Goal: Transaction & Acquisition: Download file/media

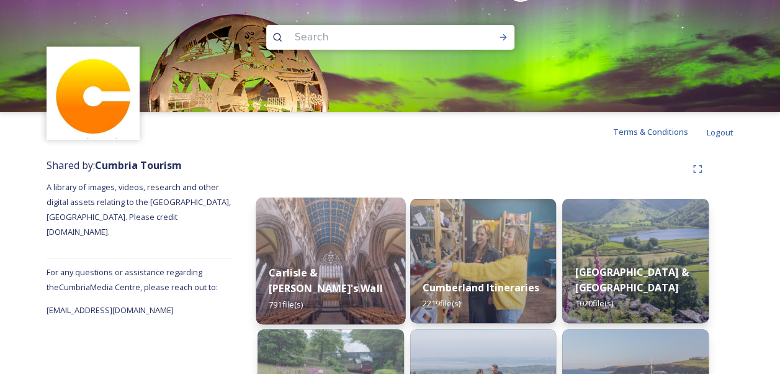
click at [327, 235] on img at bounding box center [330, 260] width 149 height 127
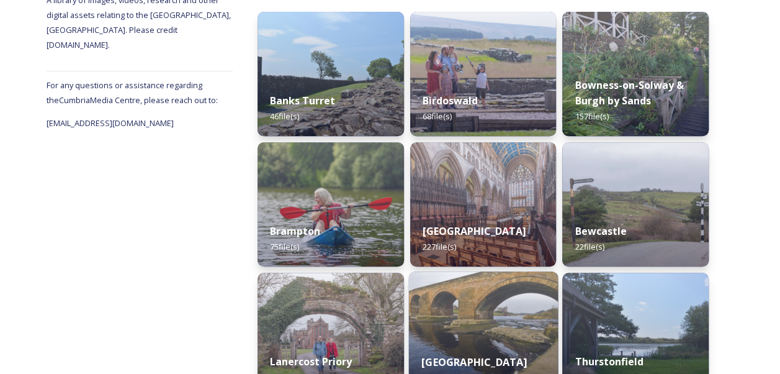
scroll to position [248, 0]
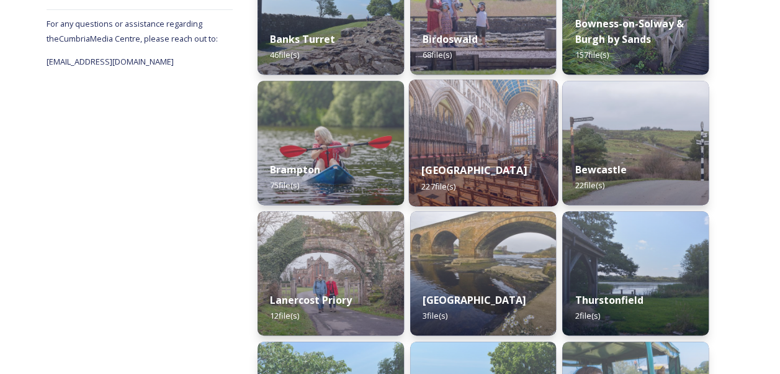
click at [489, 153] on div "Carlisle 227 file(s)" at bounding box center [483, 178] width 149 height 56
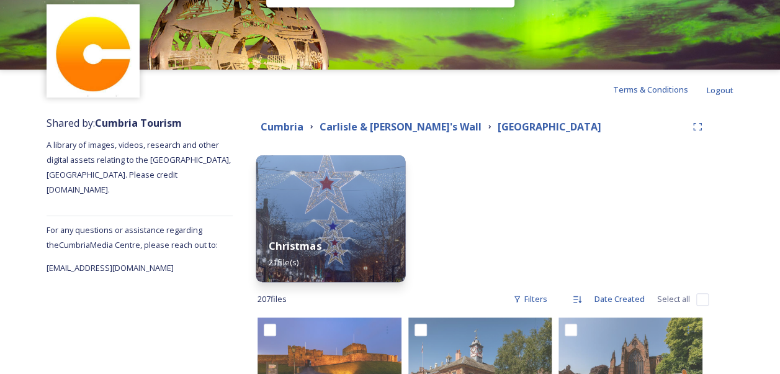
scroll to position [62, 0]
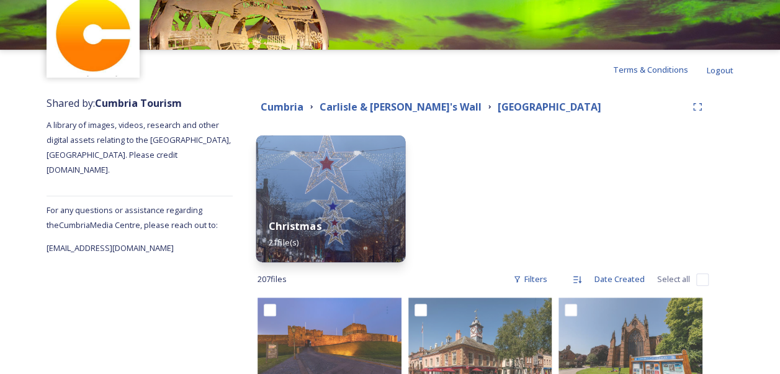
click at [305, 171] on img at bounding box center [330, 198] width 149 height 127
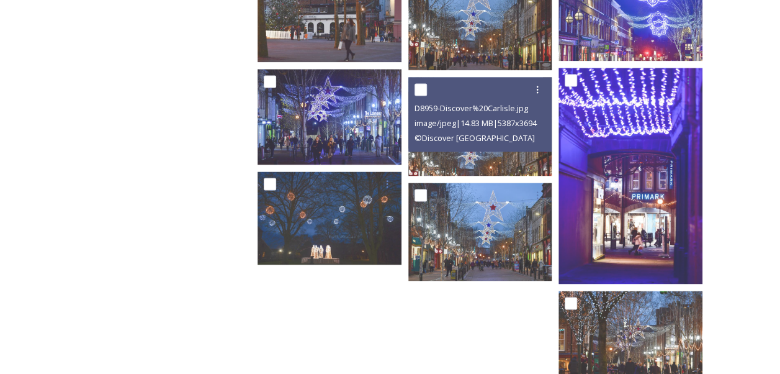
scroll to position [848, 0]
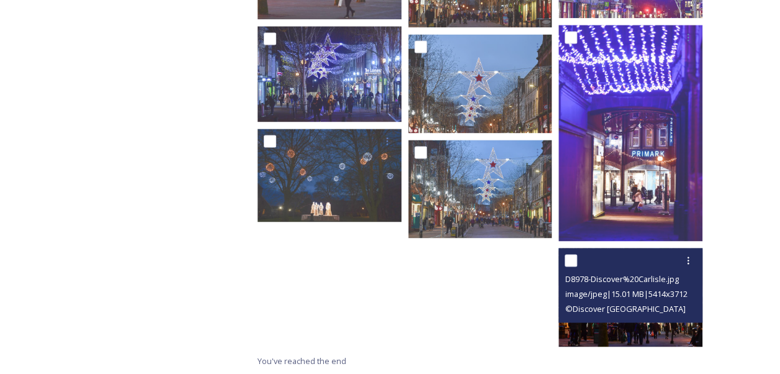
click at [612, 328] on img at bounding box center [631, 297] width 144 height 99
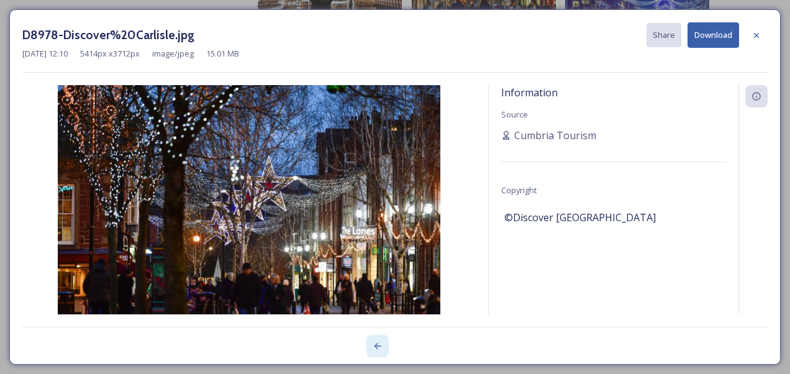
click at [381, 343] on icon at bounding box center [378, 346] width 10 height 10
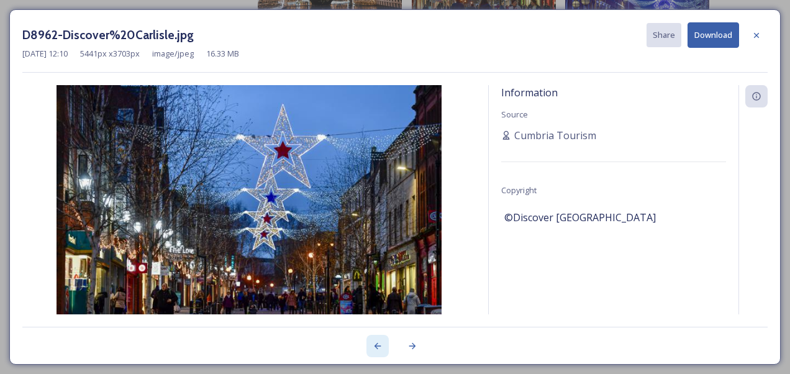
click at [381, 343] on icon at bounding box center [378, 346] width 10 height 10
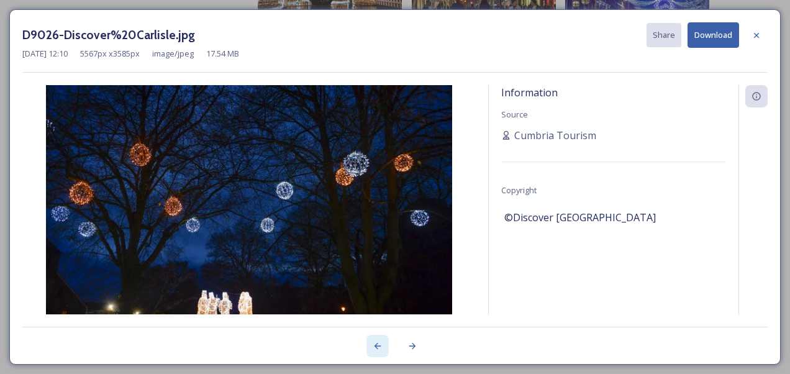
click at [381, 343] on icon at bounding box center [378, 346] width 10 height 10
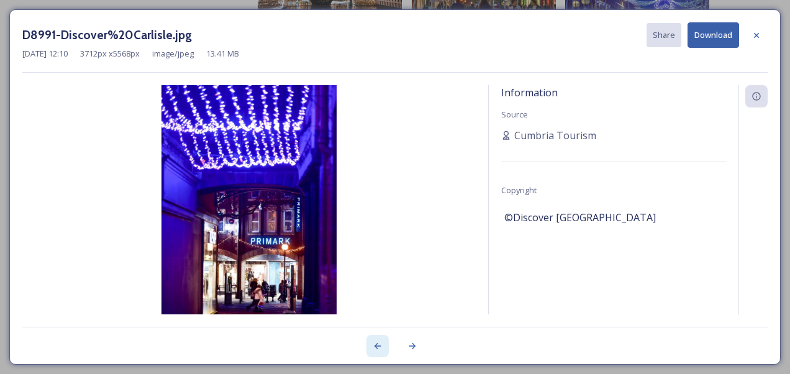
click at [381, 343] on icon at bounding box center [378, 346] width 10 height 10
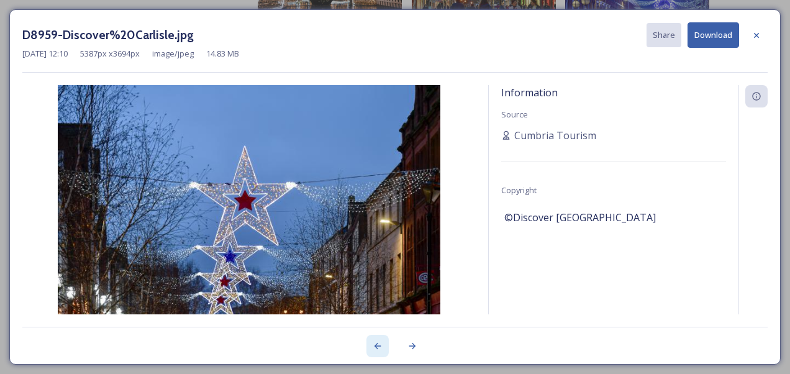
click at [381, 343] on icon at bounding box center [378, 346] width 10 height 10
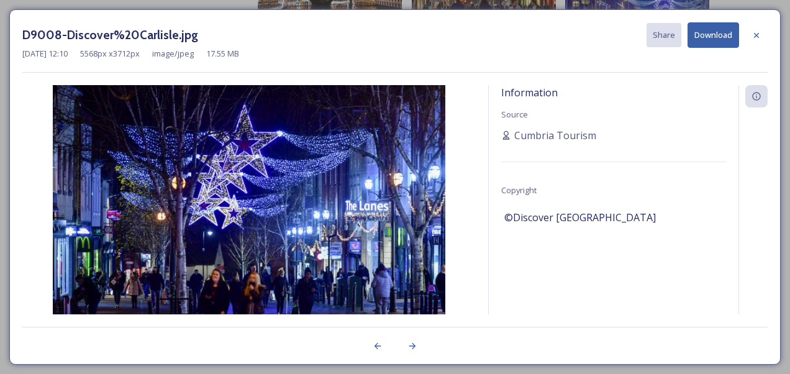
click at [720, 31] on button "Download" at bounding box center [713, 34] width 52 height 25
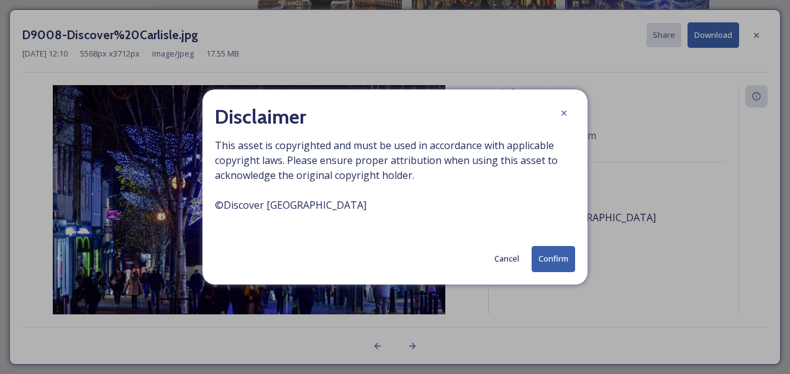
click at [546, 261] on button "Confirm" at bounding box center [552, 258] width 43 height 25
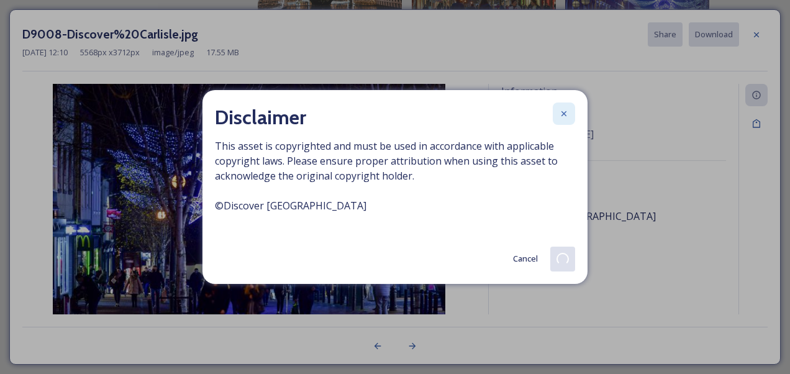
click at [563, 117] on icon at bounding box center [564, 114] width 10 height 10
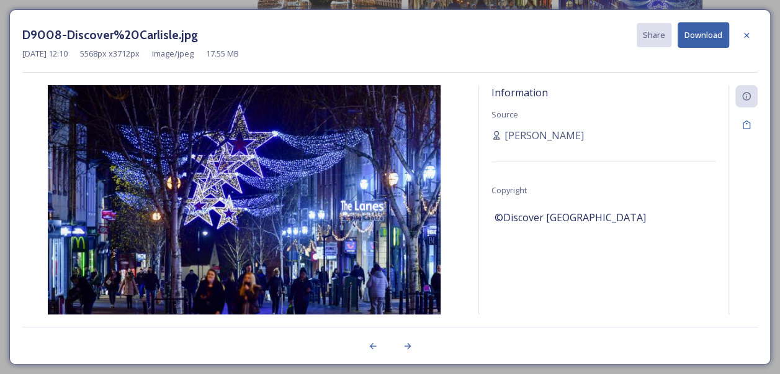
click at [695, 47] on button "Download" at bounding box center [704, 34] width 52 height 25
click at [709, 33] on button "Download" at bounding box center [704, 34] width 52 height 25
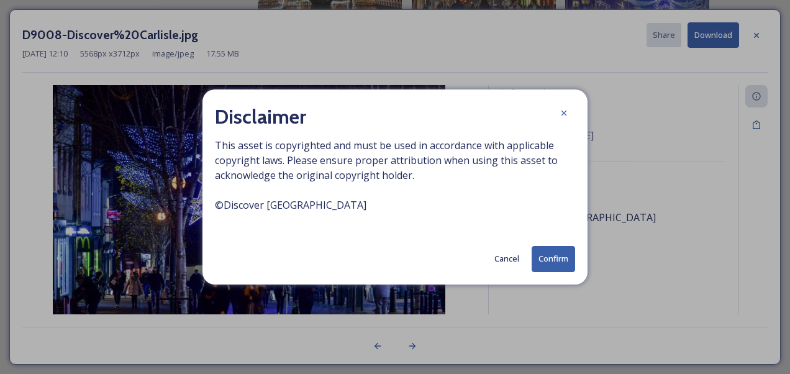
click at [545, 256] on button "Confirm" at bounding box center [552, 258] width 43 height 25
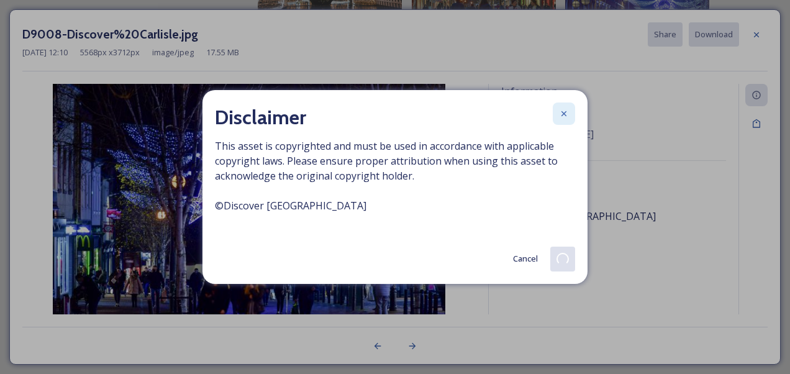
click at [559, 112] on icon at bounding box center [564, 114] width 10 height 10
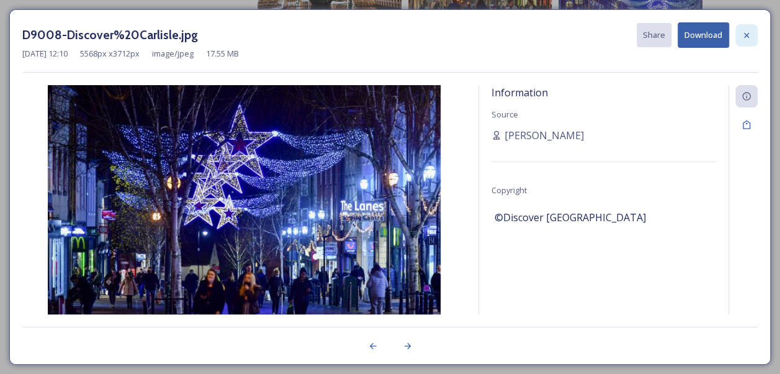
click at [751, 36] on icon at bounding box center [747, 35] width 10 height 10
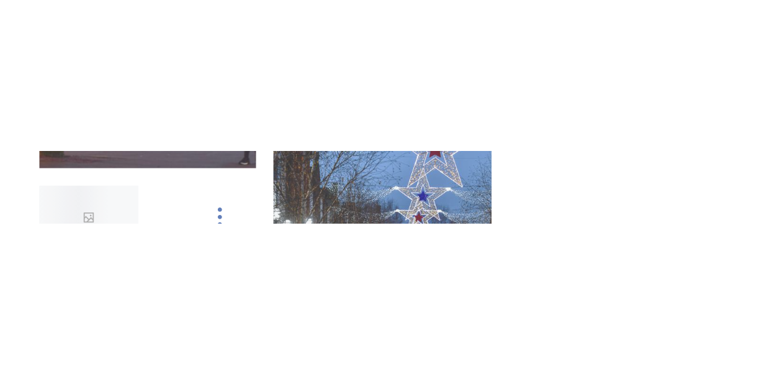
scroll to position [345, 0]
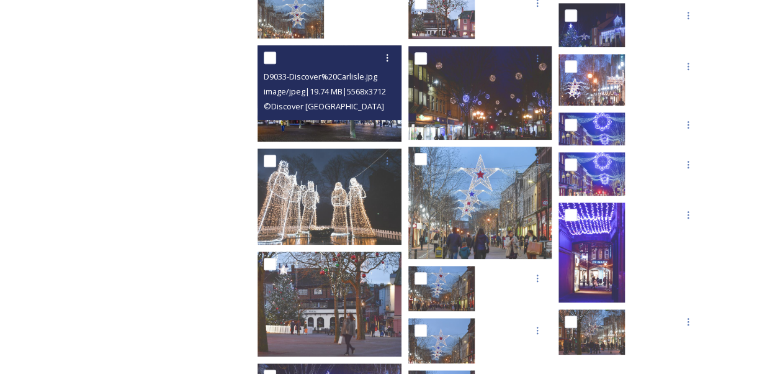
click at [296, 124] on img at bounding box center [330, 93] width 144 height 96
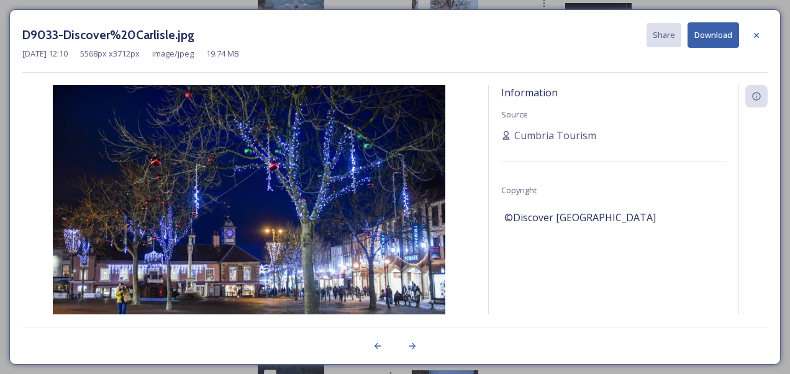
click at [698, 30] on button "Download" at bounding box center [713, 34] width 52 height 25
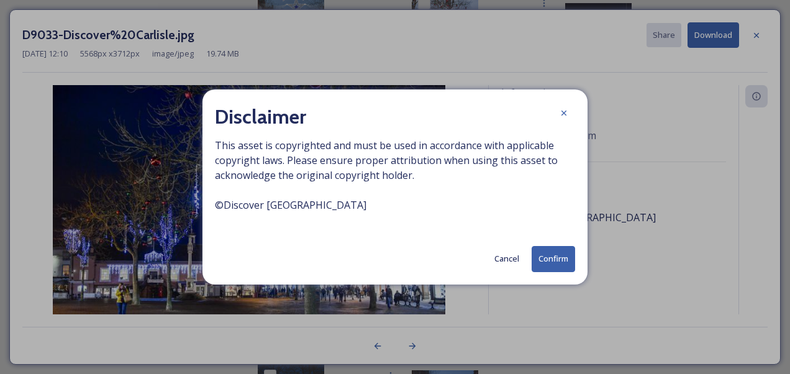
click at [569, 257] on button "Confirm" at bounding box center [552, 258] width 43 height 25
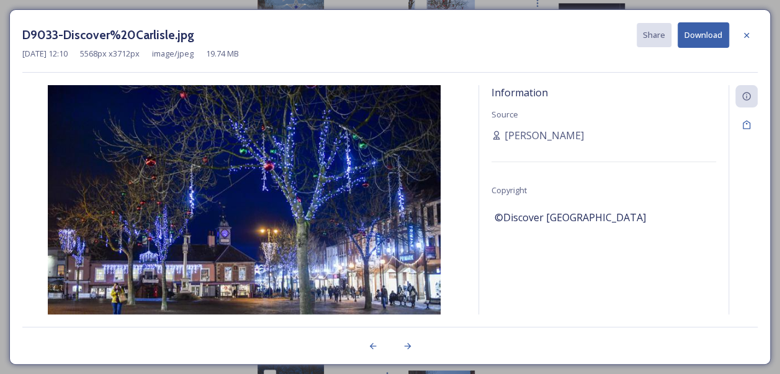
click at [747, 35] on icon at bounding box center [746, 34] width 5 height 5
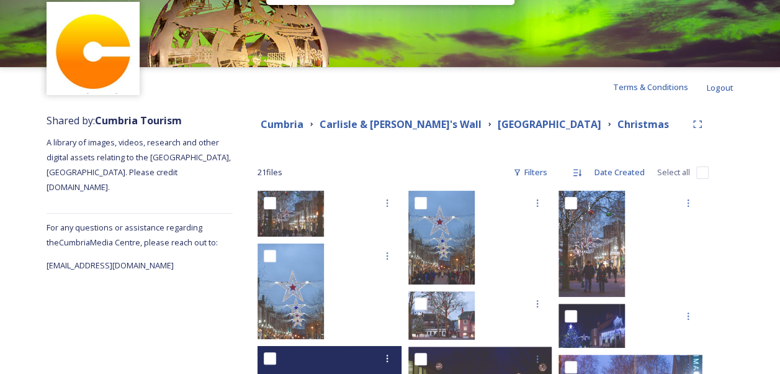
scroll to position [0, 0]
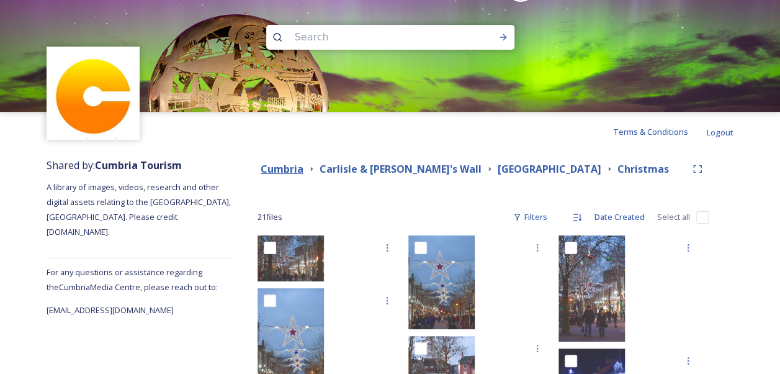
click at [291, 169] on strong "Cumbria" at bounding box center [282, 169] width 43 height 14
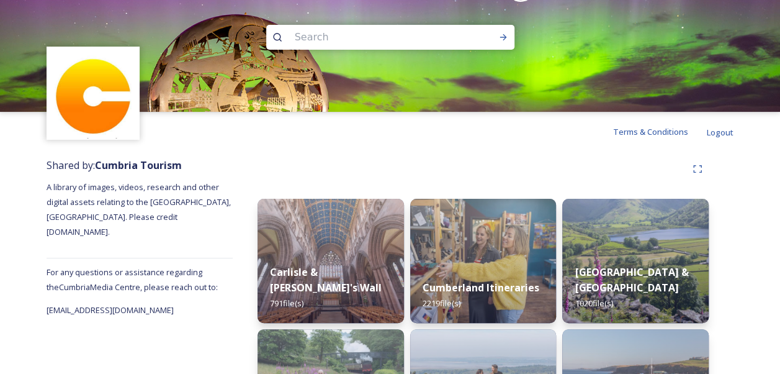
click at [367, 38] on input at bounding box center [374, 37] width 170 height 27
type input "morecambe"
click at [499, 31] on div "Run Search" at bounding box center [503, 37] width 22 height 22
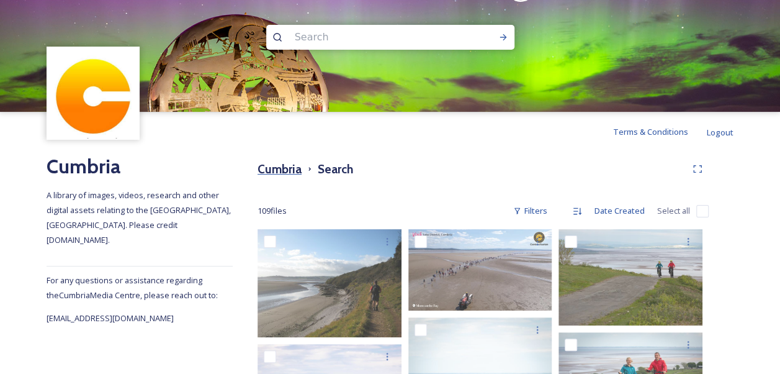
click at [283, 173] on h3 "Cumbria" at bounding box center [280, 169] width 44 height 18
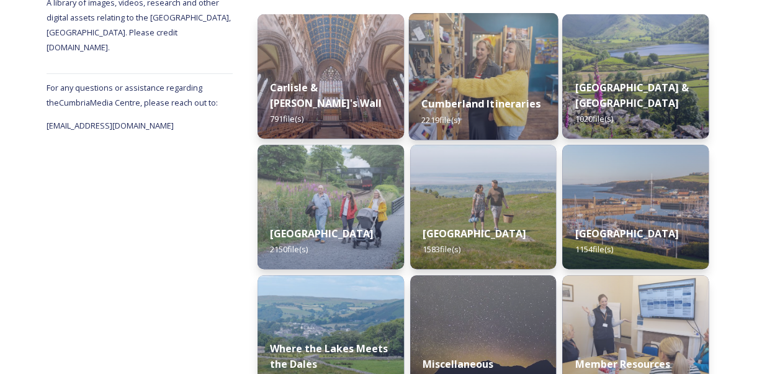
scroll to position [186, 0]
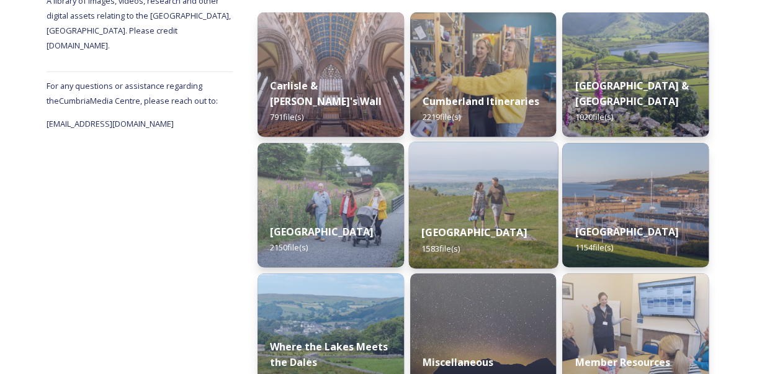
click at [487, 204] on img at bounding box center [483, 205] width 149 height 127
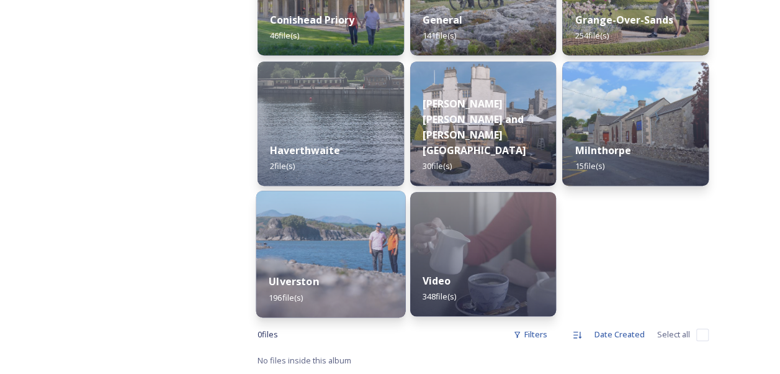
scroll to position [336, 0]
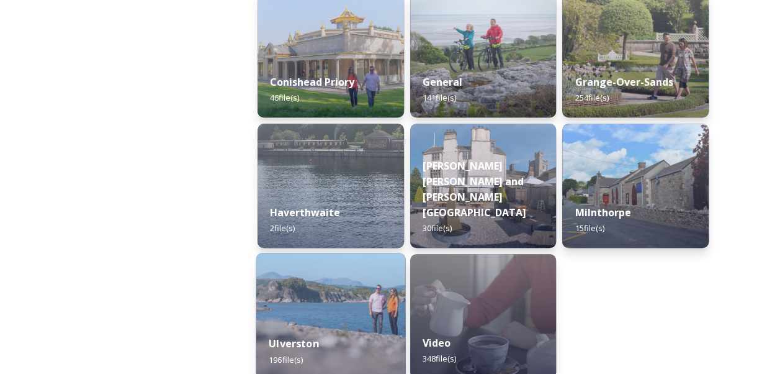
click at [333, 325] on div "Ulverston 196 file(s)" at bounding box center [330, 351] width 149 height 56
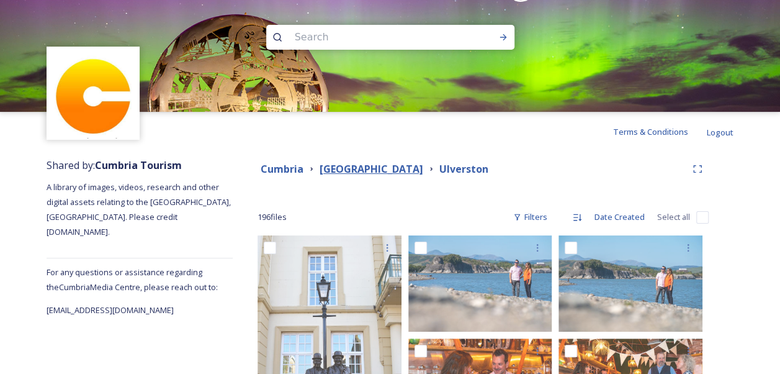
click at [385, 171] on strong "[GEOGRAPHIC_DATA]" at bounding box center [372, 169] width 104 height 14
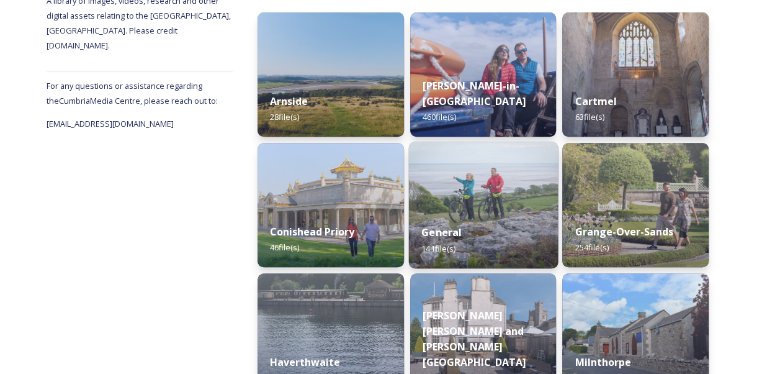
scroll to position [248, 0]
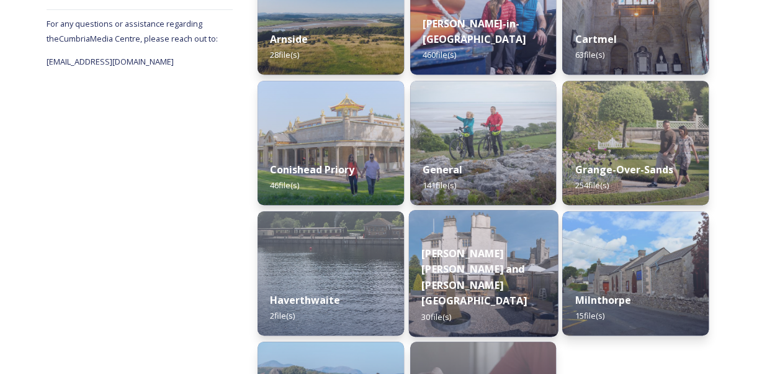
click at [462, 265] on div "[PERSON_NAME] [PERSON_NAME] and [PERSON_NAME] [GEOGRAPHIC_DATA] 30 file(s)" at bounding box center [483, 285] width 149 height 104
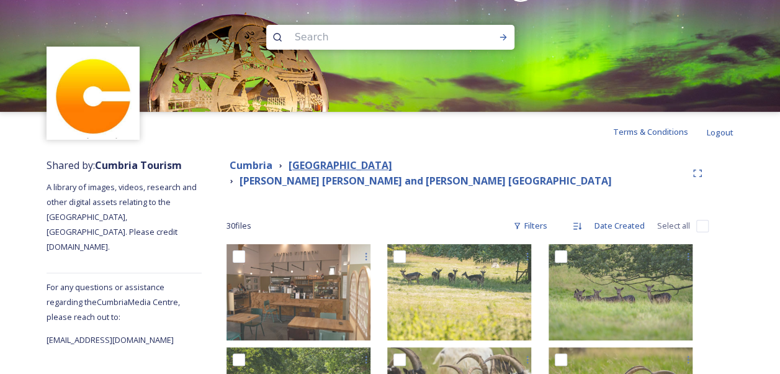
click at [371, 169] on strong "[GEOGRAPHIC_DATA]" at bounding box center [341, 165] width 104 height 14
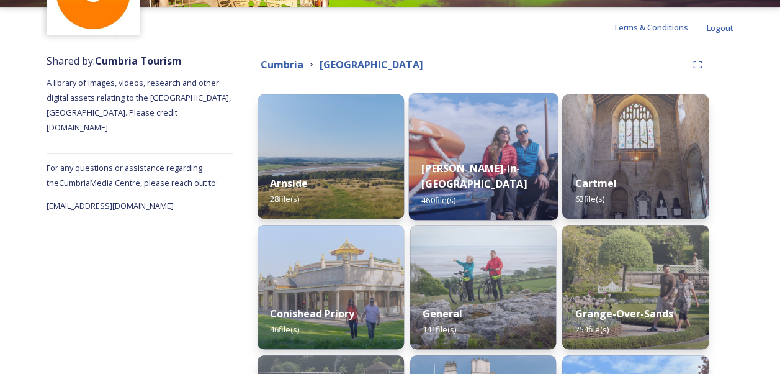
scroll to position [186, 0]
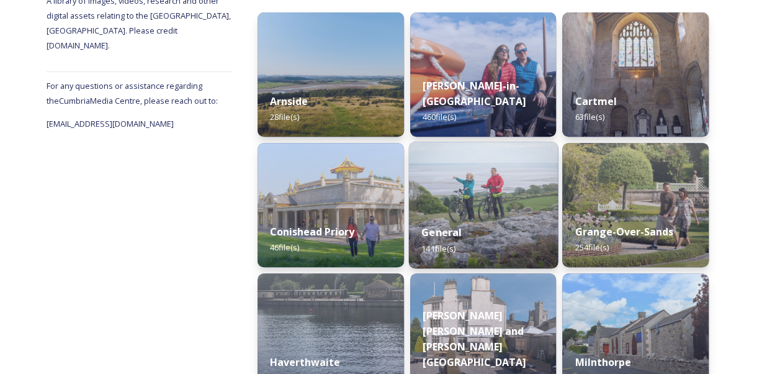
click at [494, 208] on img at bounding box center [483, 205] width 149 height 127
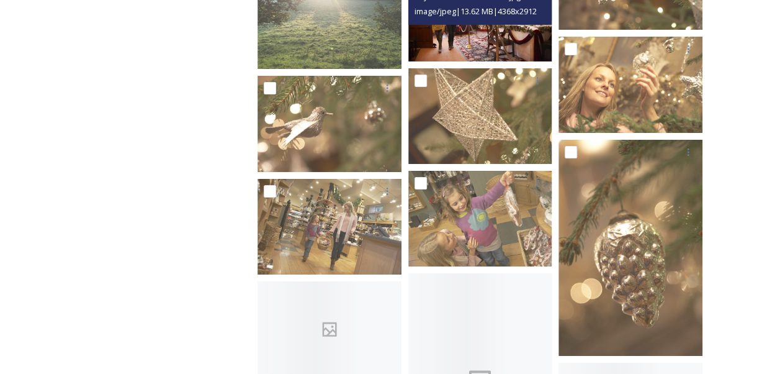
scroll to position [2173, 0]
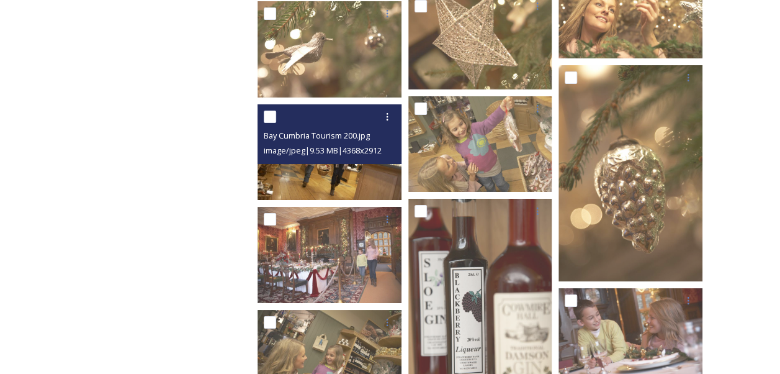
click at [353, 170] on img at bounding box center [330, 152] width 144 height 96
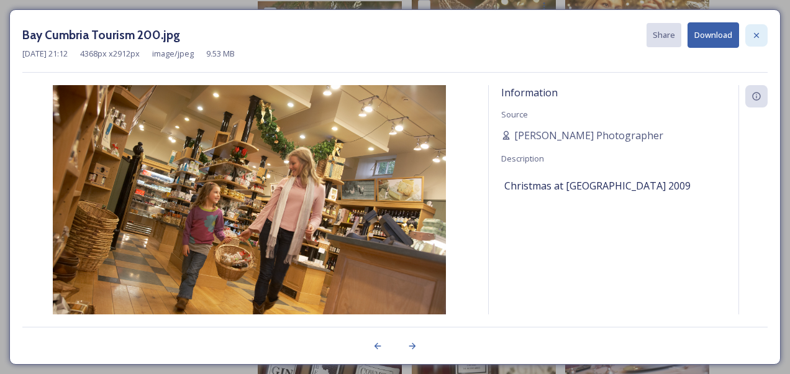
click at [752, 38] on icon at bounding box center [756, 35] width 10 height 10
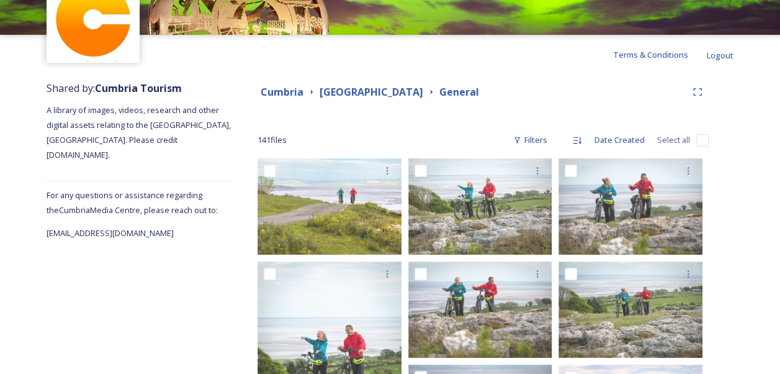
scroll to position [0, 0]
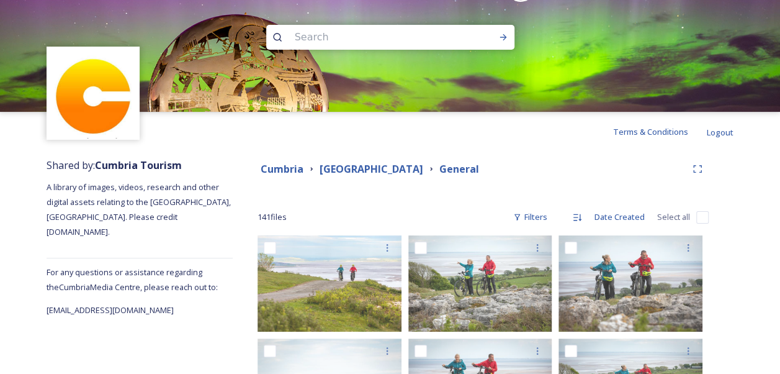
click at [374, 42] on input at bounding box center [374, 37] width 170 height 27
type input "christmas"
click at [508, 37] on icon at bounding box center [504, 37] width 10 height 10
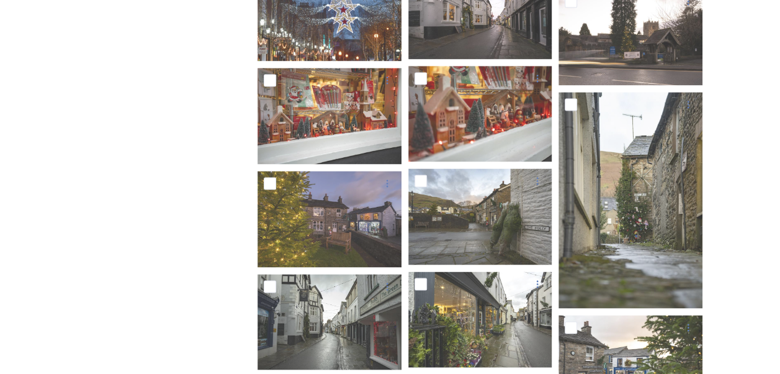
scroll to position [1118, 0]
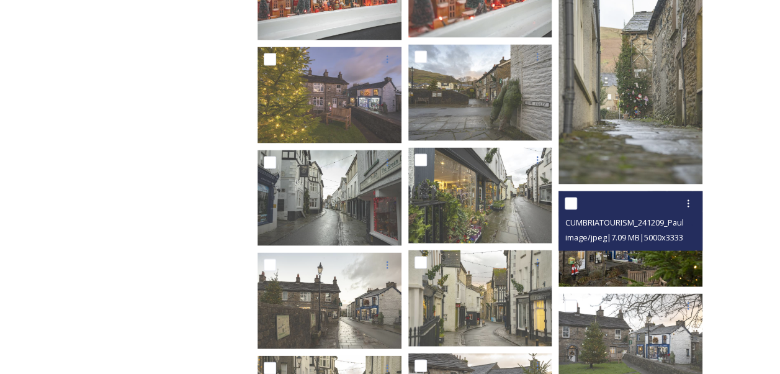
click at [637, 260] on img at bounding box center [631, 239] width 144 height 96
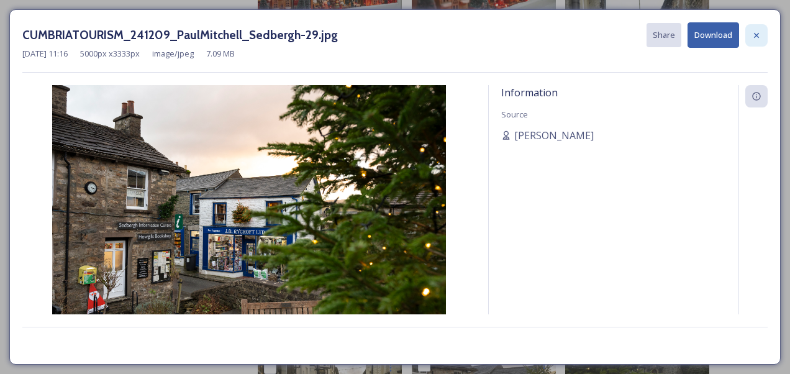
click at [757, 31] on icon at bounding box center [756, 35] width 10 height 10
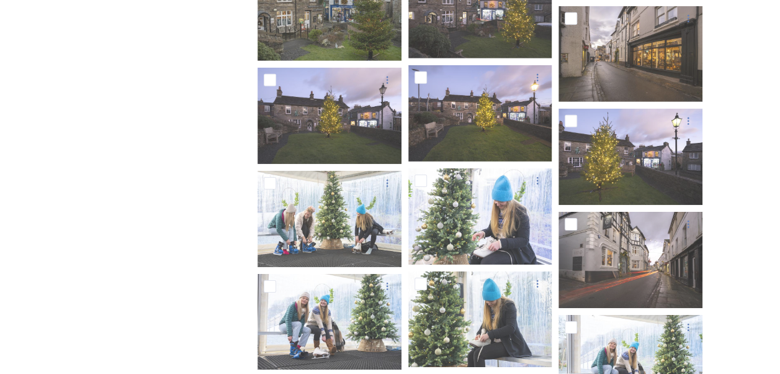
scroll to position [1987, 0]
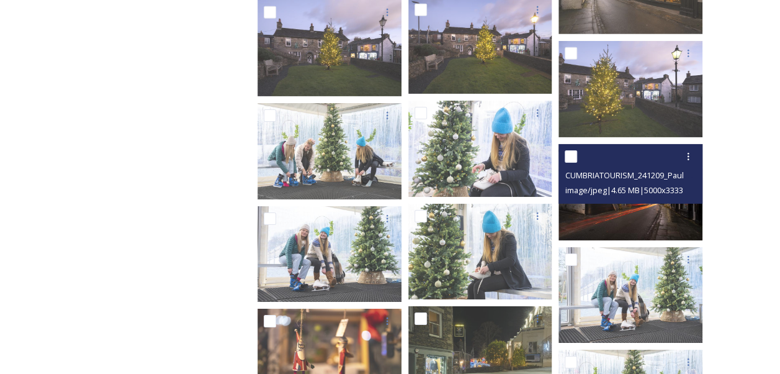
click at [658, 214] on img at bounding box center [631, 192] width 144 height 96
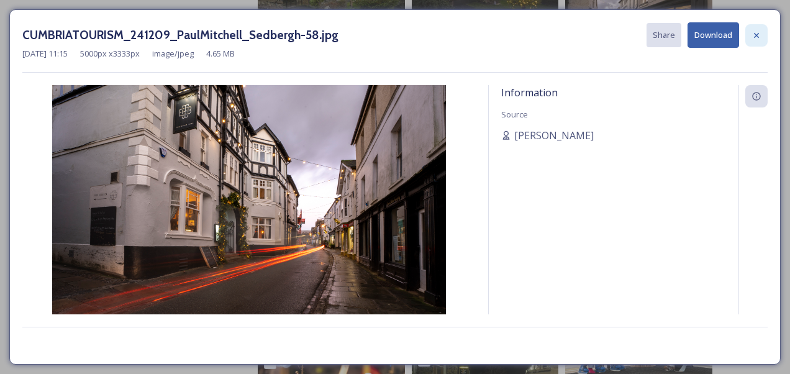
click at [762, 34] on div at bounding box center [756, 35] width 22 height 22
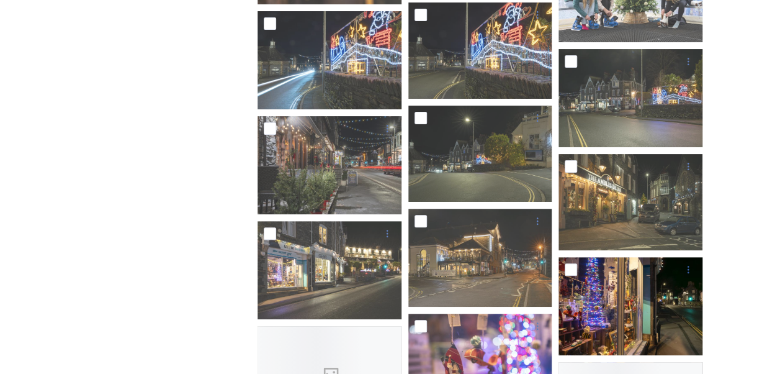
scroll to position [2483, 0]
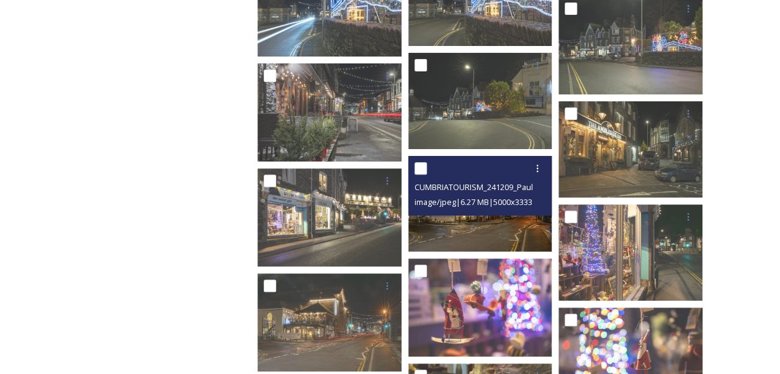
click at [508, 224] on img at bounding box center [481, 203] width 144 height 96
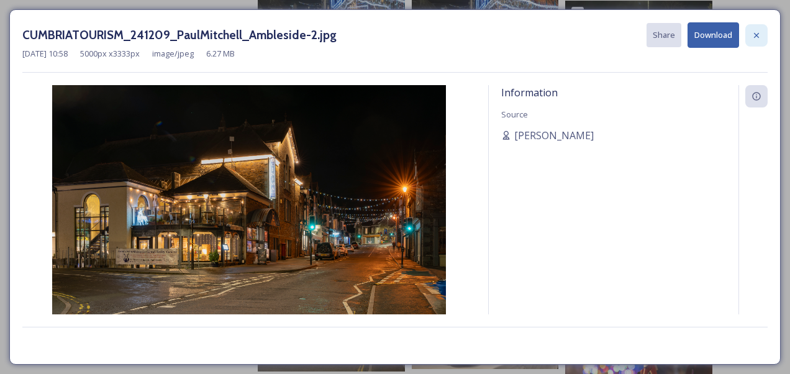
click at [756, 37] on icon at bounding box center [756, 35] width 10 height 10
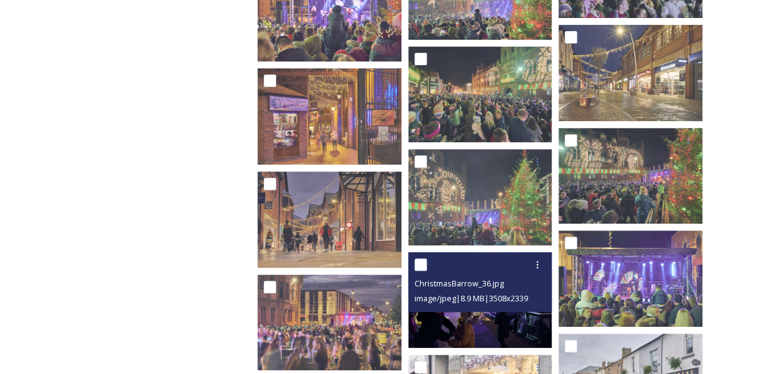
scroll to position [7427, 0]
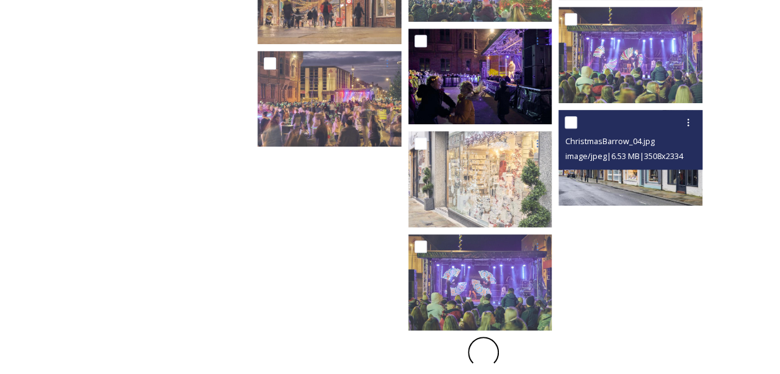
click at [616, 179] on img at bounding box center [631, 158] width 144 height 96
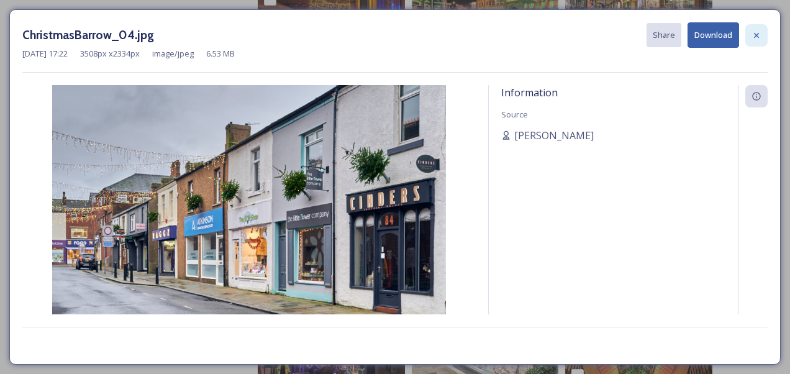
click at [757, 37] on icon at bounding box center [756, 35] width 10 height 10
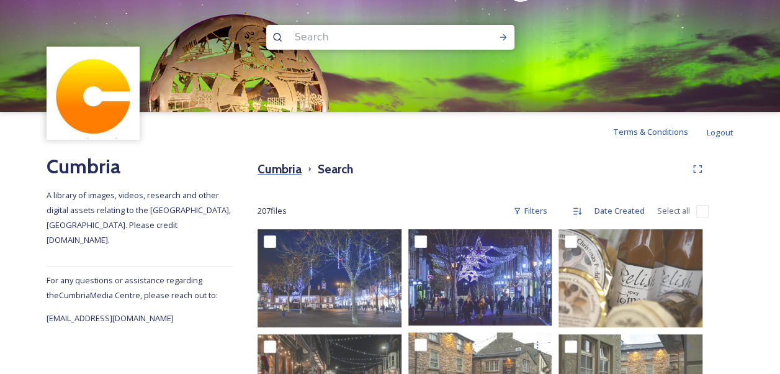
click at [292, 174] on h3 "Cumbria" at bounding box center [280, 169] width 44 height 18
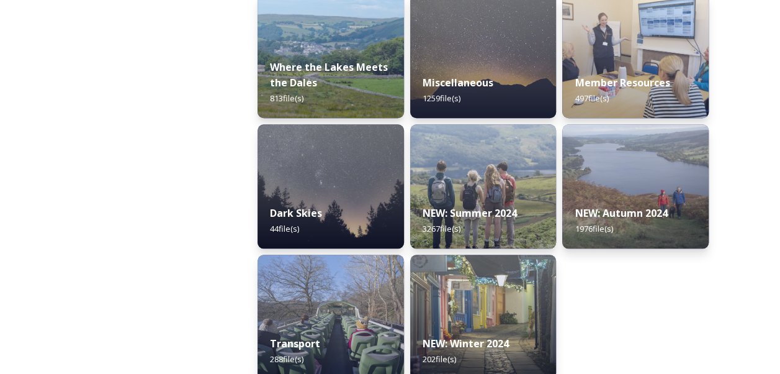
scroll to position [483, 0]
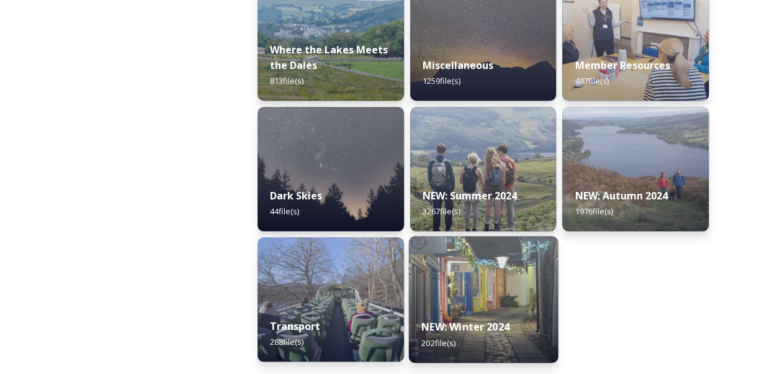
click at [457, 314] on div "NEW: Winter 2024 202 file(s)" at bounding box center [483, 334] width 149 height 56
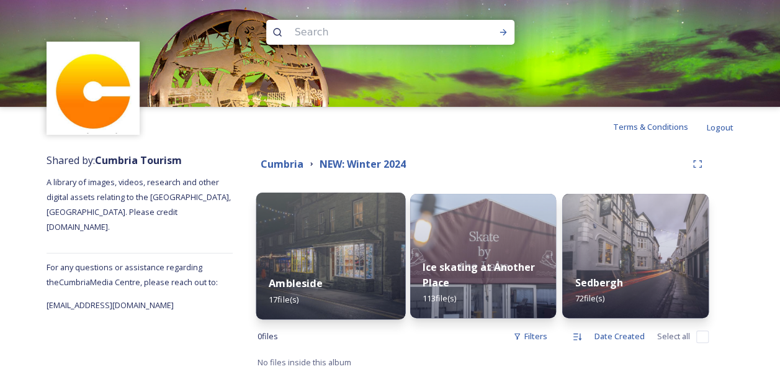
scroll to position [7, 0]
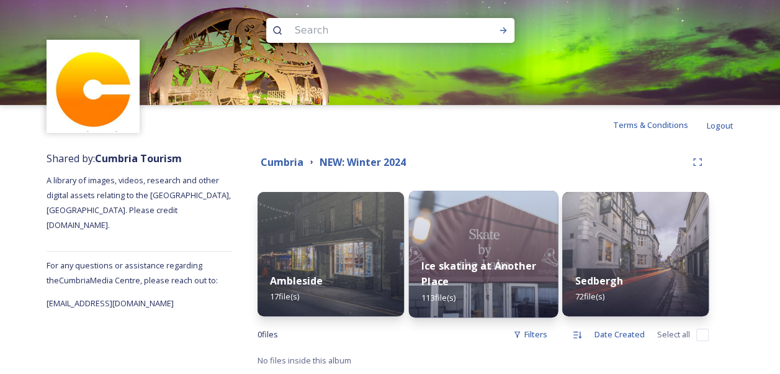
click at [476, 255] on div "Ice skating at Another Place 113 file(s)" at bounding box center [483, 281] width 149 height 72
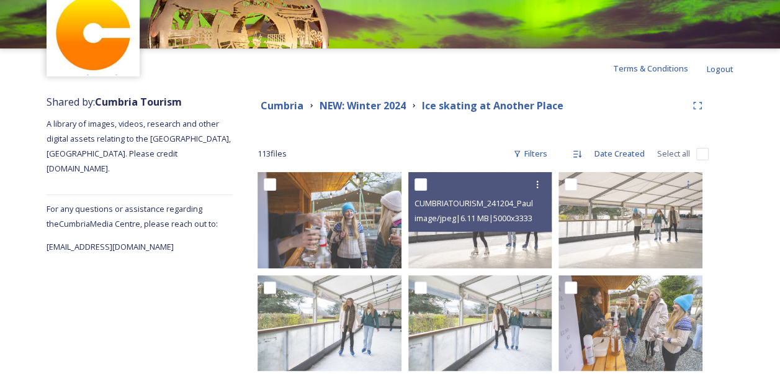
scroll to position [124, 0]
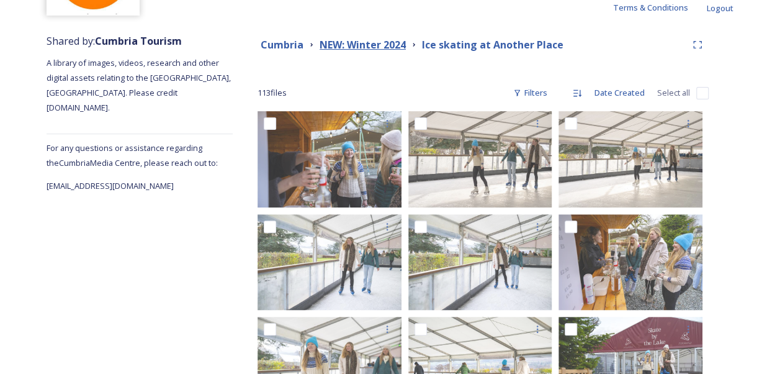
click at [359, 43] on strong "NEW: Winter 2024" at bounding box center [363, 45] width 86 height 14
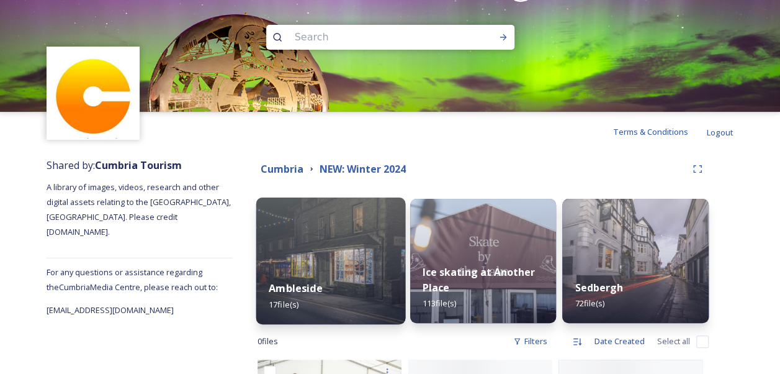
click at [358, 242] on img at bounding box center [330, 260] width 149 height 127
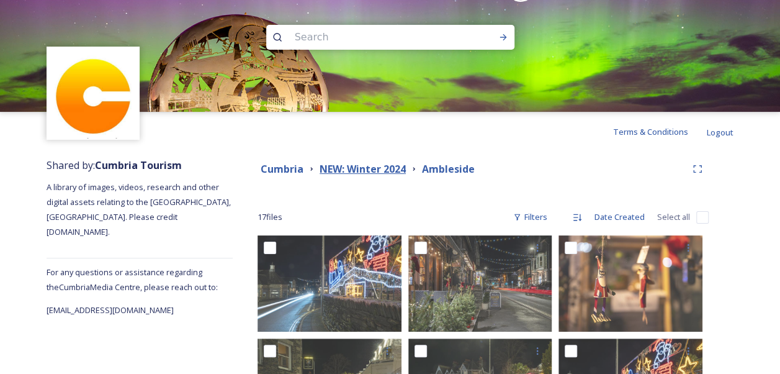
click at [356, 171] on strong "NEW: Winter 2024" at bounding box center [363, 169] width 86 height 14
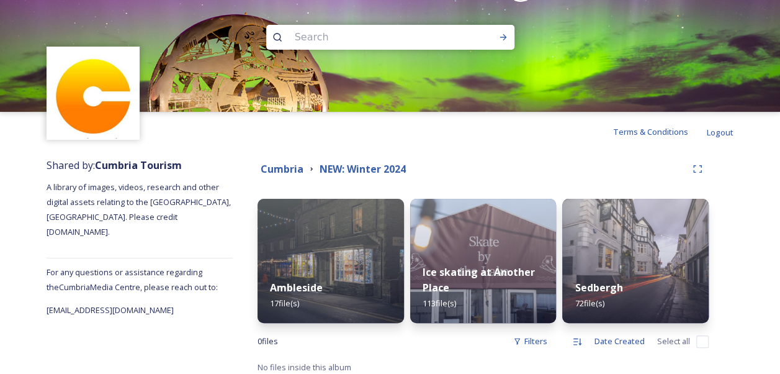
scroll to position [7, 0]
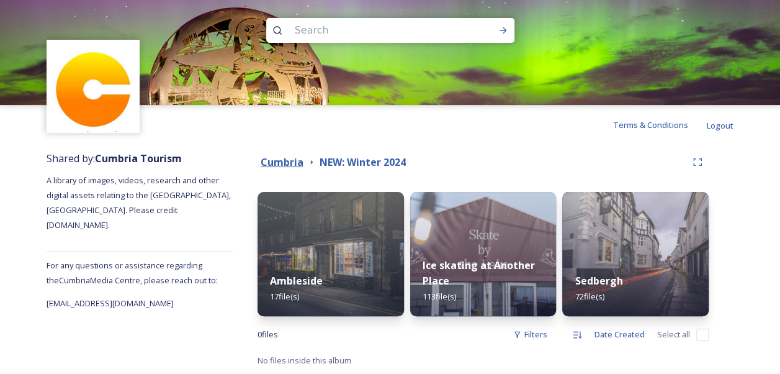
click at [289, 161] on strong "Cumbria" at bounding box center [282, 162] width 43 height 14
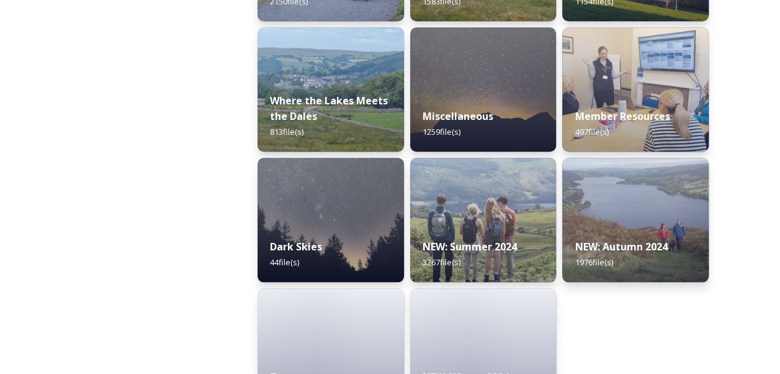
scroll to position [483, 0]
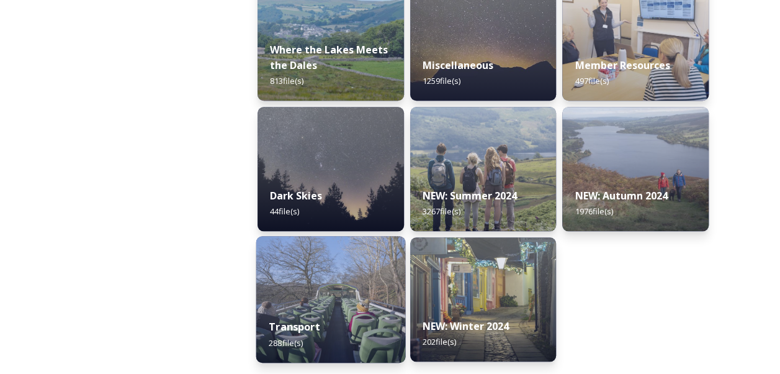
click at [294, 295] on img at bounding box center [330, 299] width 149 height 127
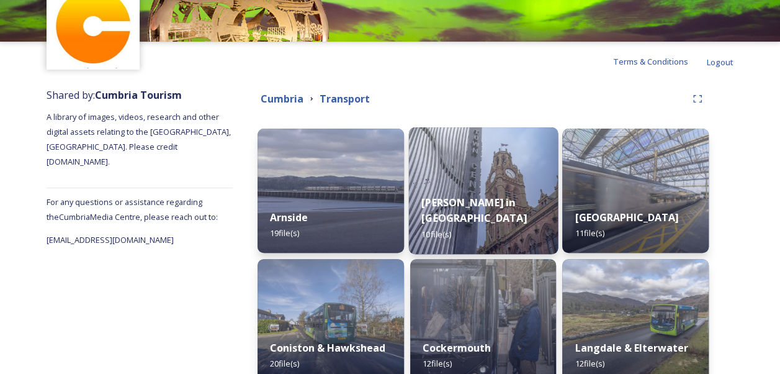
scroll to position [124, 0]
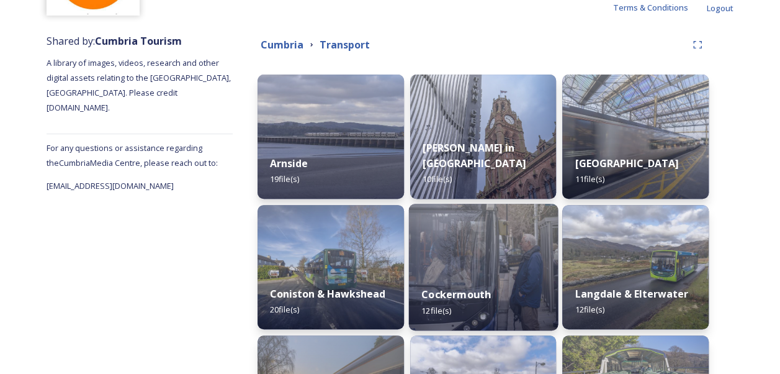
click at [464, 247] on img at bounding box center [483, 267] width 149 height 127
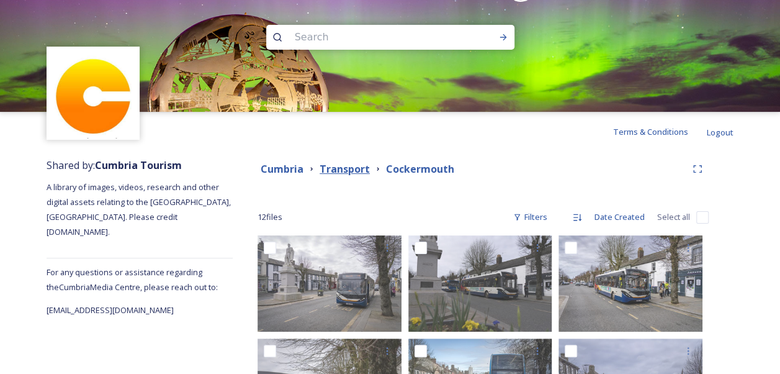
click at [355, 169] on strong "Transport" at bounding box center [345, 169] width 50 height 14
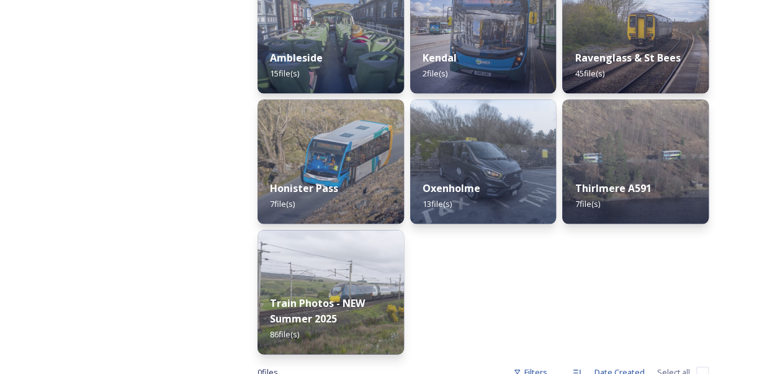
scroll to position [659, 0]
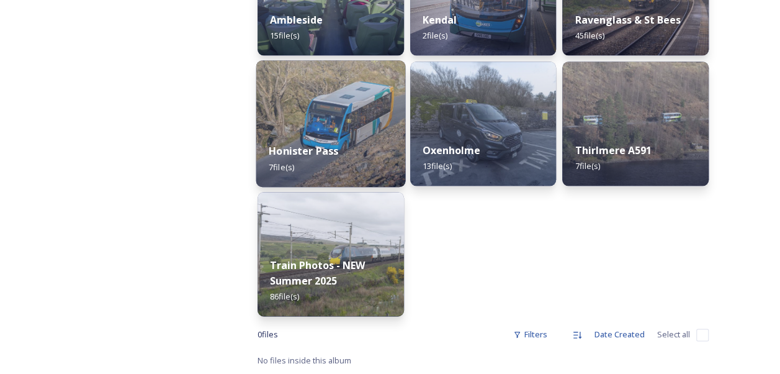
click at [353, 126] on img at bounding box center [330, 123] width 149 height 127
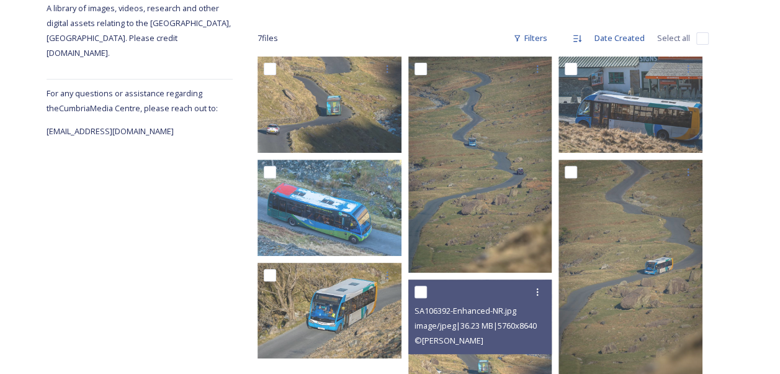
scroll to position [124, 0]
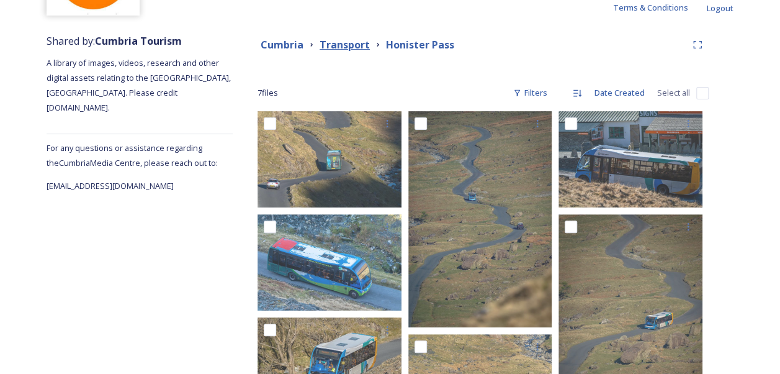
click at [345, 43] on strong "Transport" at bounding box center [345, 45] width 50 height 14
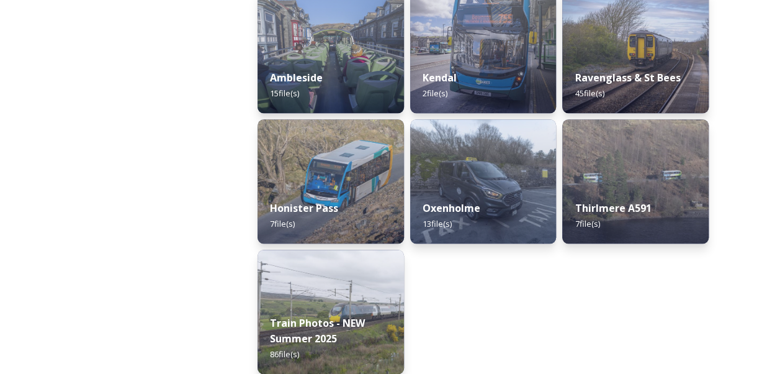
scroll to position [621, 0]
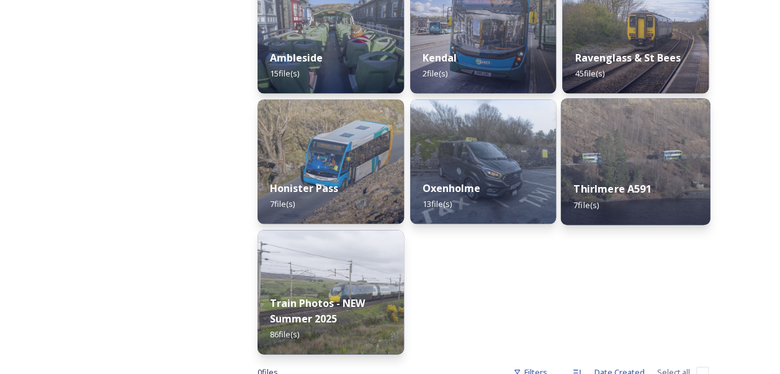
click at [632, 161] on img at bounding box center [635, 161] width 149 height 127
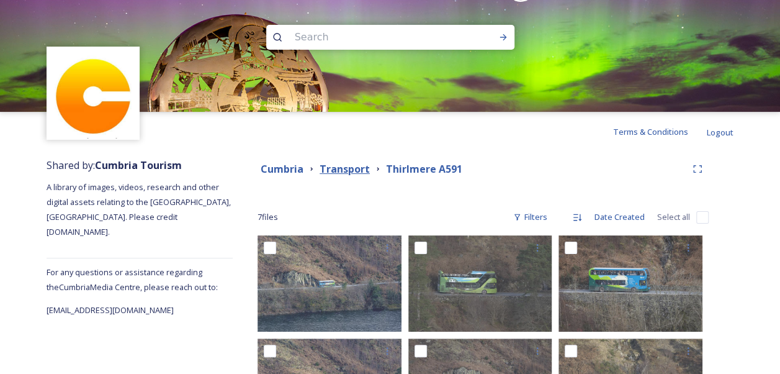
click at [348, 167] on strong "Transport" at bounding box center [345, 169] width 50 height 14
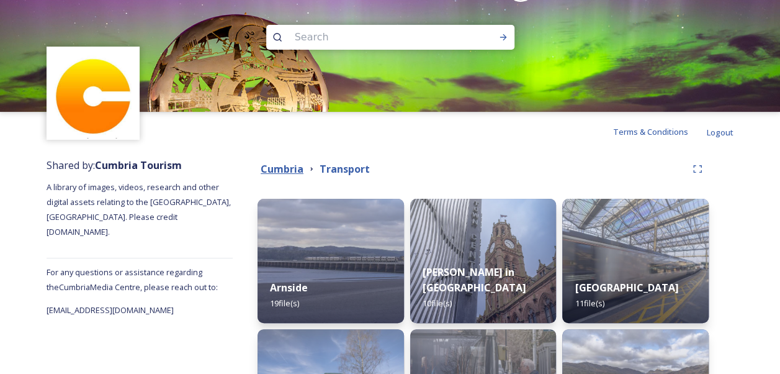
click at [293, 167] on strong "Cumbria" at bounding box center [282, 169] width 43 height 14
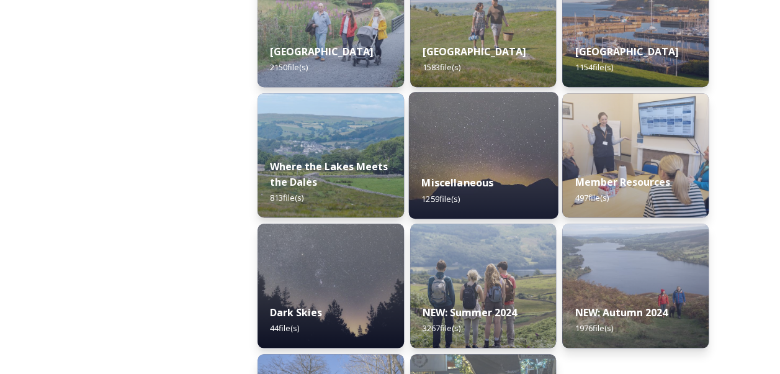
scroll to position [435, 0]
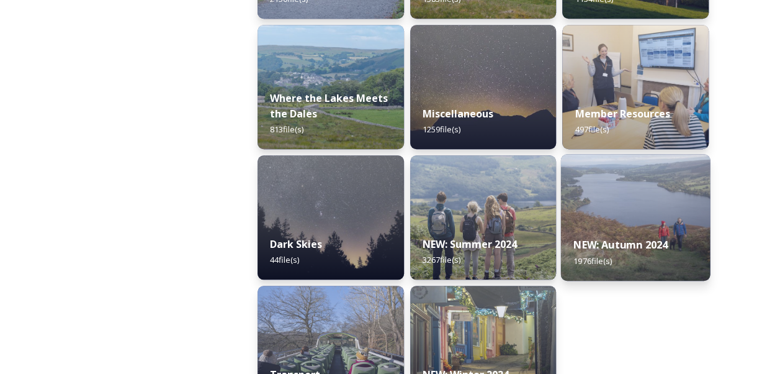
click at [601, 213] on img at bounding box center [635, 217] width 149 height 127
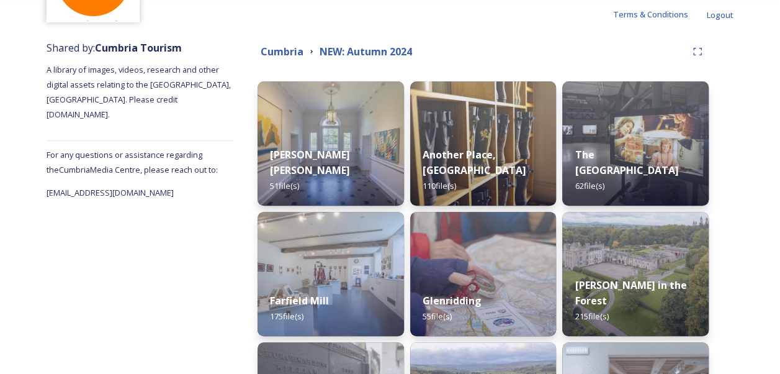
scroll to position [100, 0]
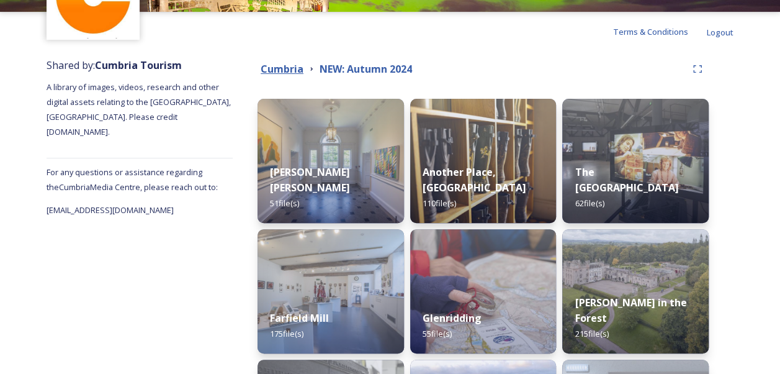
click at [302, 66] on strong "Cumbria" at bounding box center [282, 69] width 43 height 14
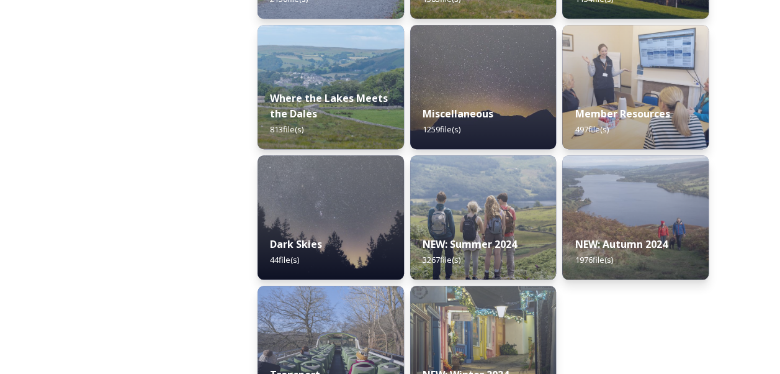
scroll to position [483, 0]
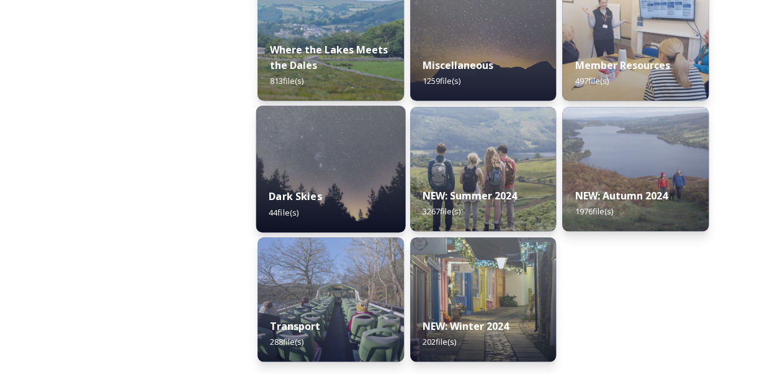
click at [368, 195] on div "Dark Skies 44 file(s)" at bounding box center [330, 204] width 149 height 56
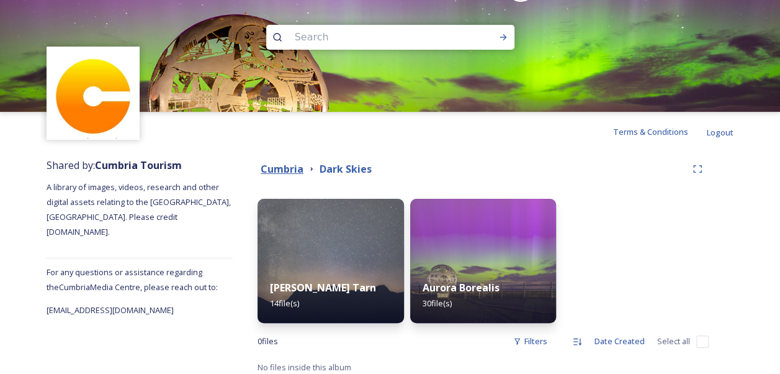
click at [299, 167] on strong "Cumbria" at bounding box center [282, 169] width 43 height 14
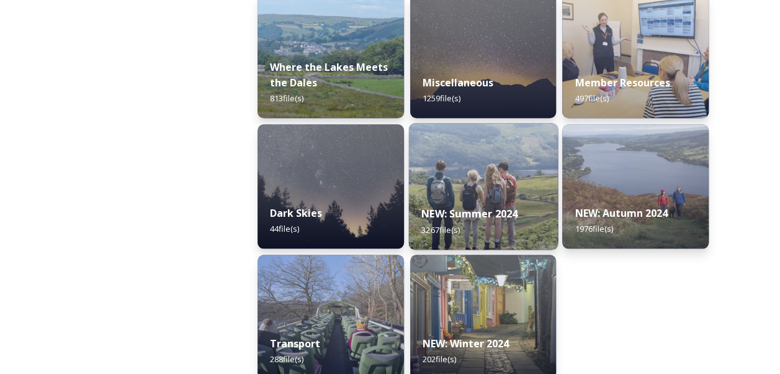
scroll to position [483, 0]
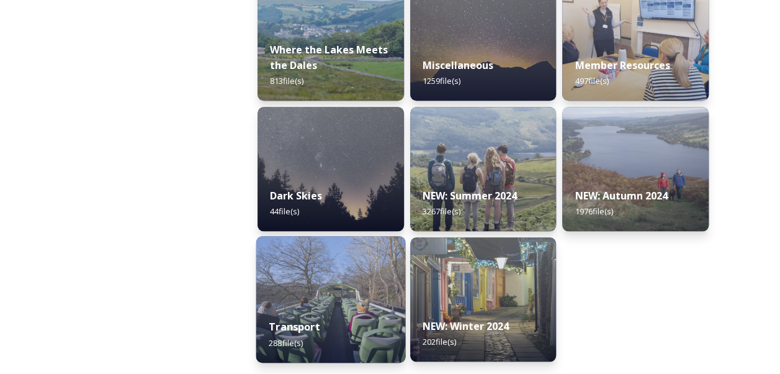
click at [339, 309] on div "Transport 288 file(s)" at bounding box center [330, 334] width 149 height 56
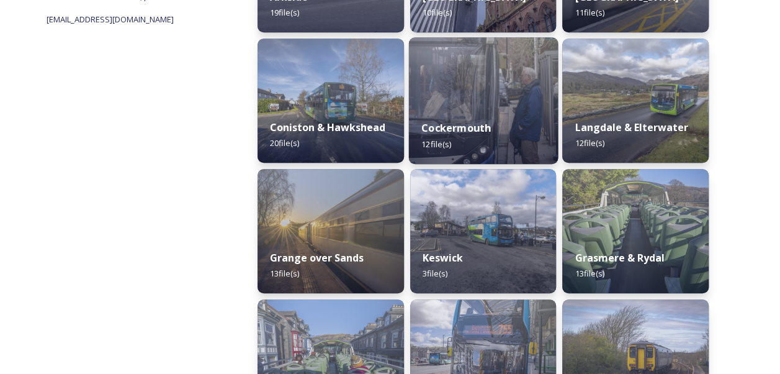
scroll to position [310, 0]
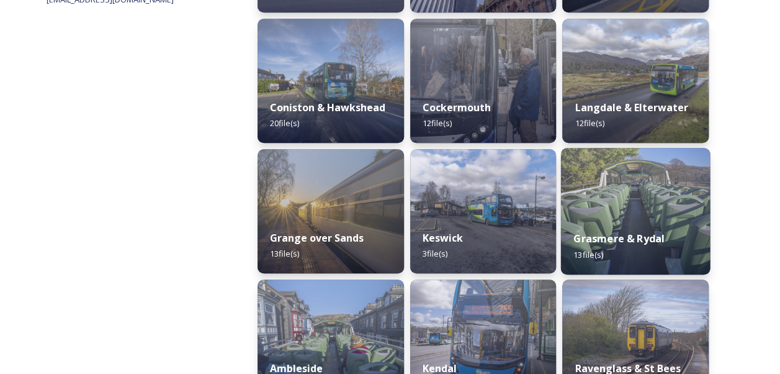
click at [618, 211] on img at bounding box center [635, 211] width 149 height 127
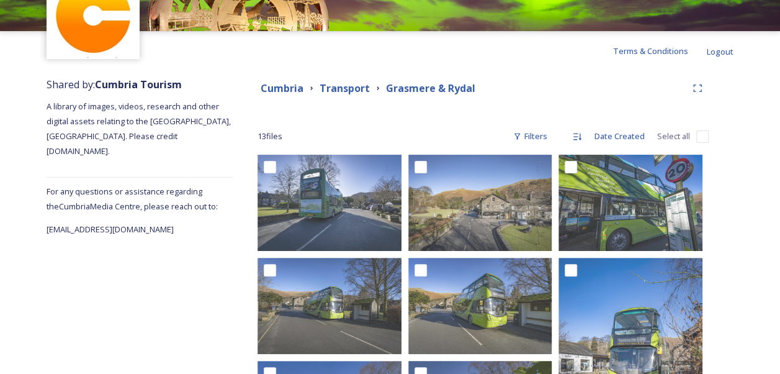
scroll to position [62, 0]
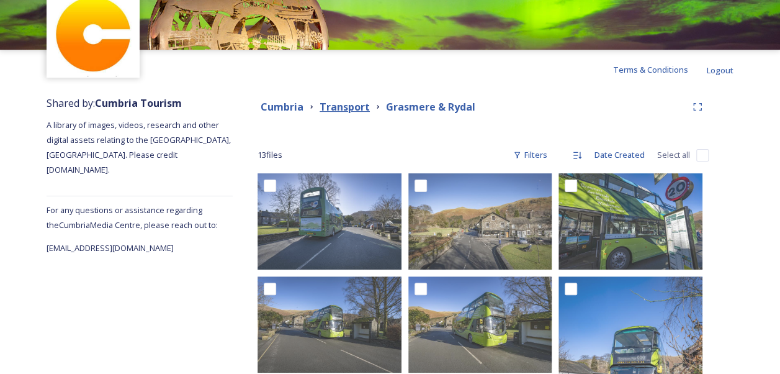
click at [350, 106] on strong "Transport" at bounding box center [345, 107] width 50 height 14
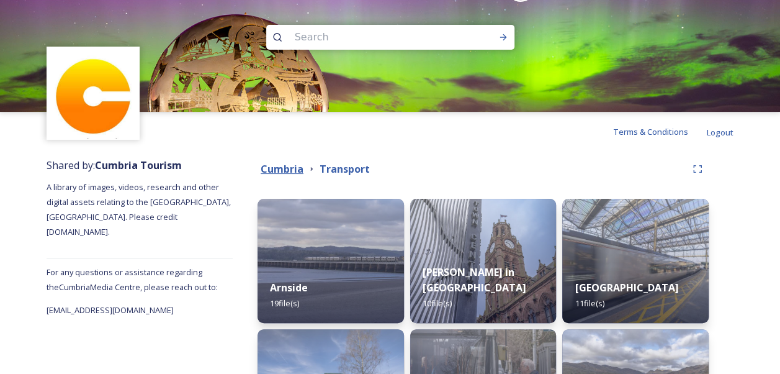
click at [294, 167] on strong "Cumbria" at bounding box center [282, 169] width 43 height 14
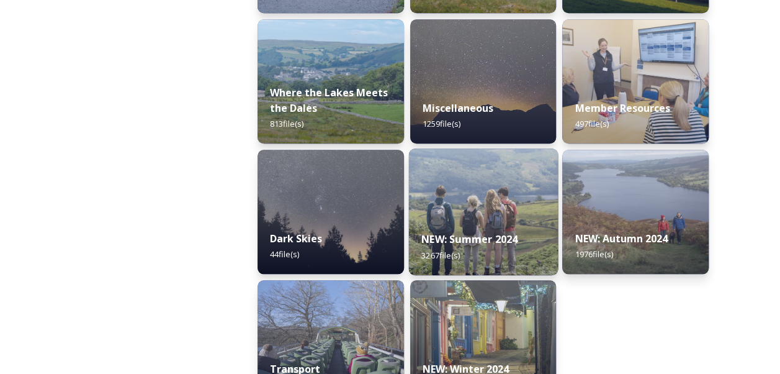
scroll to position [421, 0]
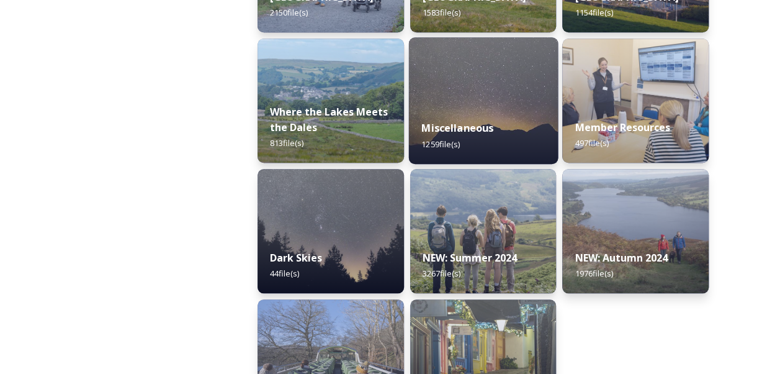
click at [526, 81] on img at bounding box center [483, 100] width 149 height 127
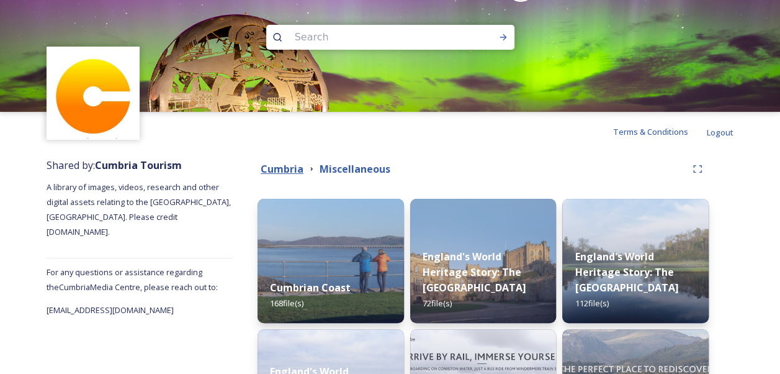
click at [282, 165] on strong "Cumbria" at bounding box center [282, 169] width 43 height 14
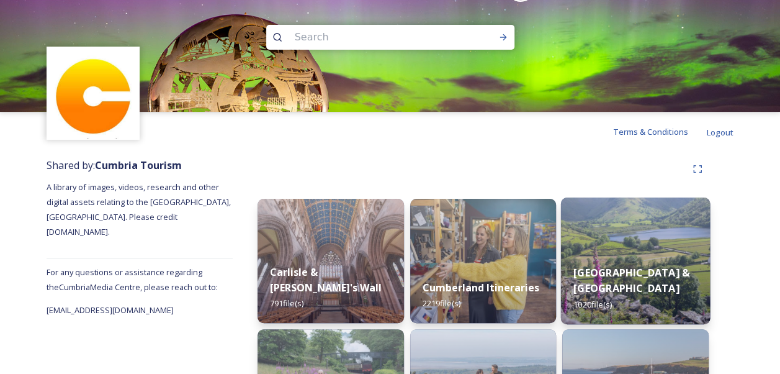
scroll to position [124, 0]
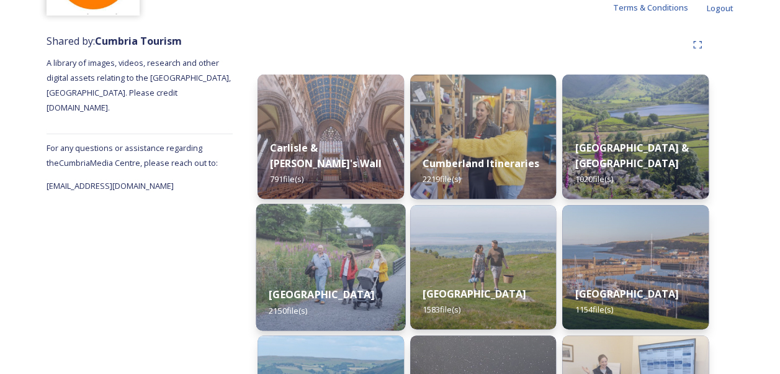
click at [298, 281] on div "[GEOGRAPHIC_DATA] 2150 file(s)" at bounding box center [330, 302] width 149 height 56
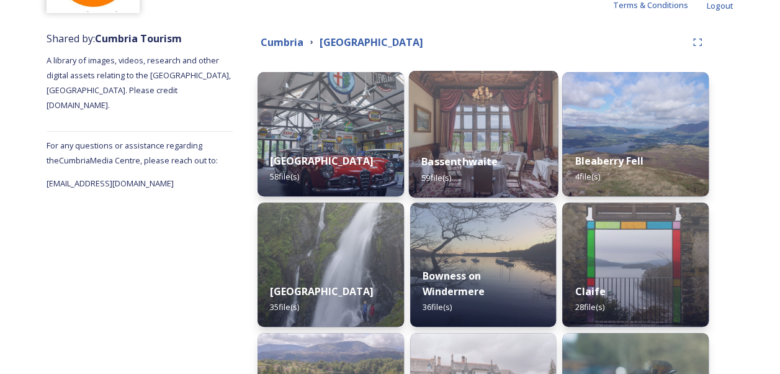
scroll to position [248, 0]
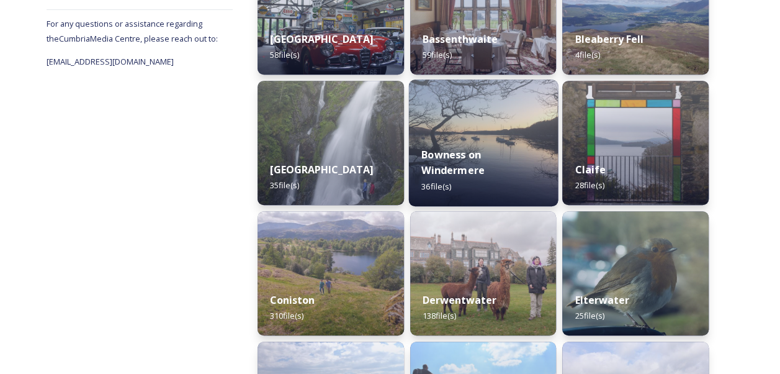
click at [489, 154] on div "Bowness on Windermere 36 file(s)" at bounding box center [483, 170] width 149 height 72
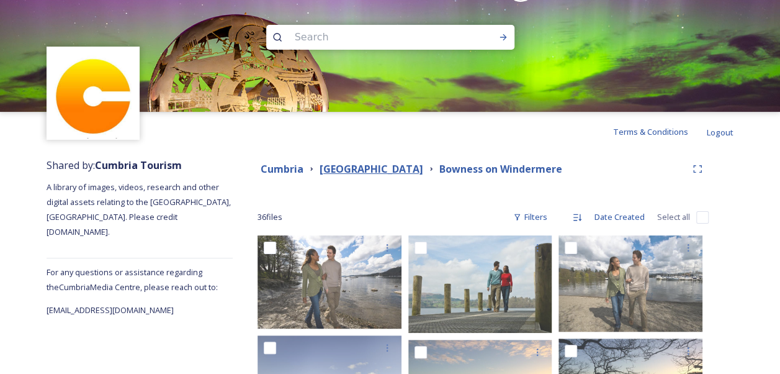
click at [373, 169] on strong "[GEOGRAPHIC_DATA]" at bounding box center [372, 169] width 104 height 14
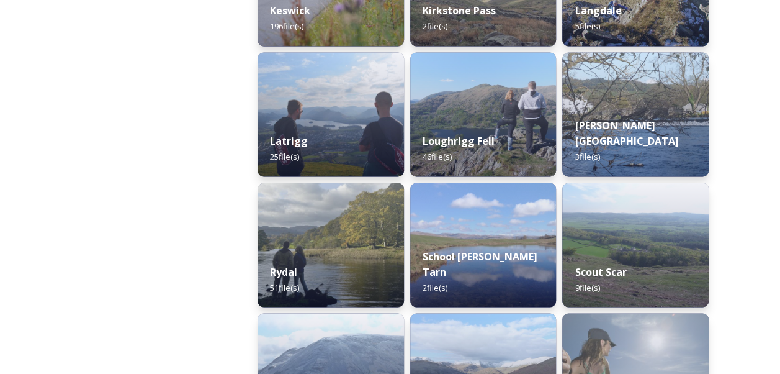
scroll to position [931, 0]
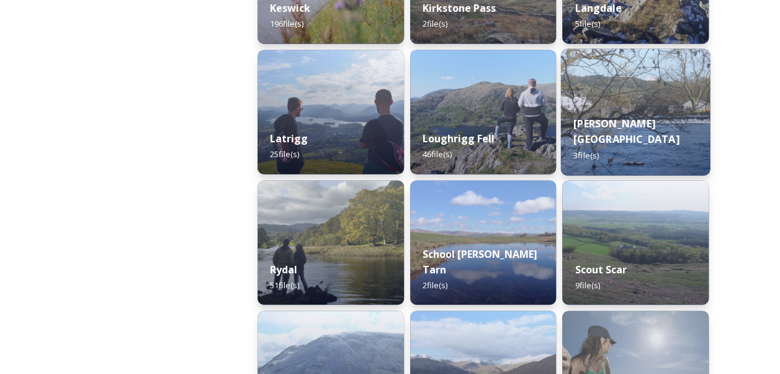
click at [642, 103] on img at bounding box center [635, 111] width 149 height 127
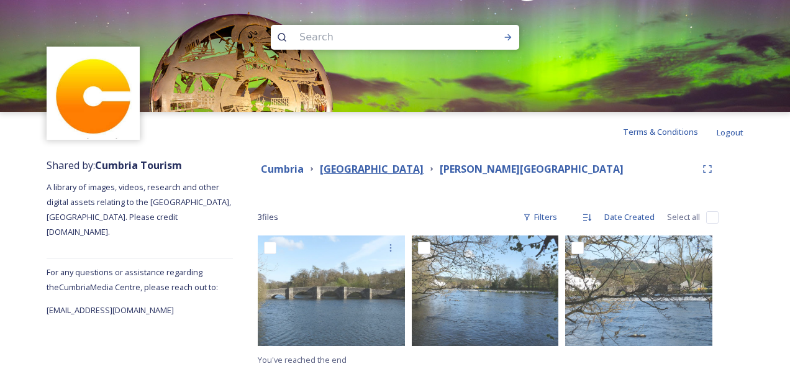
click at [364, 171] on strong "[GEOGRAPHIC_DATA]" at bounding box center [372, 169] width 104 height 14
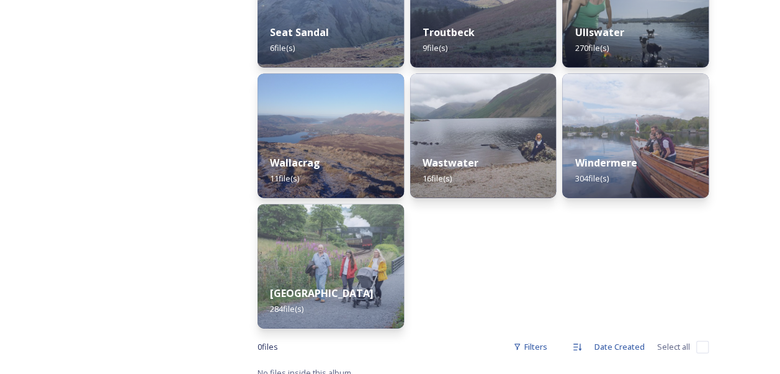
scroll to position [1304, 0]
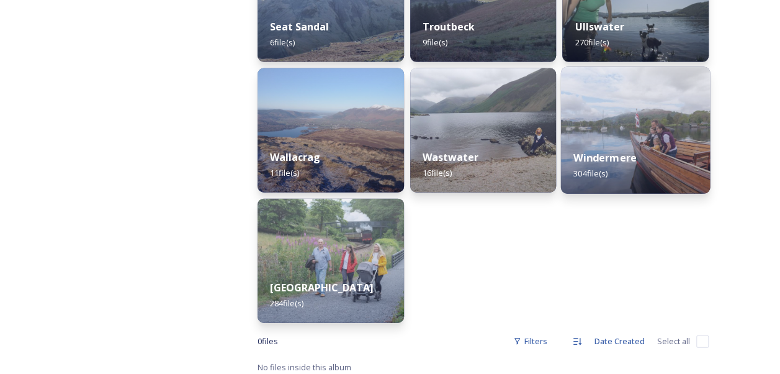
click at [617, 140] on div "Windermere 304 file(s)" at bounding box center [635, 165] width 149 height 56
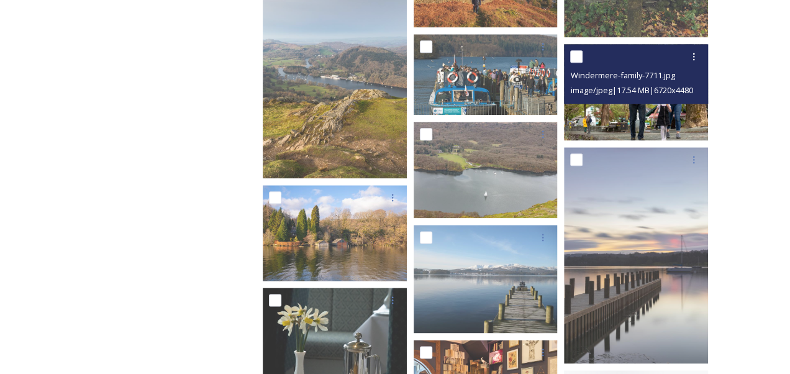
scroll to position [683, 0]
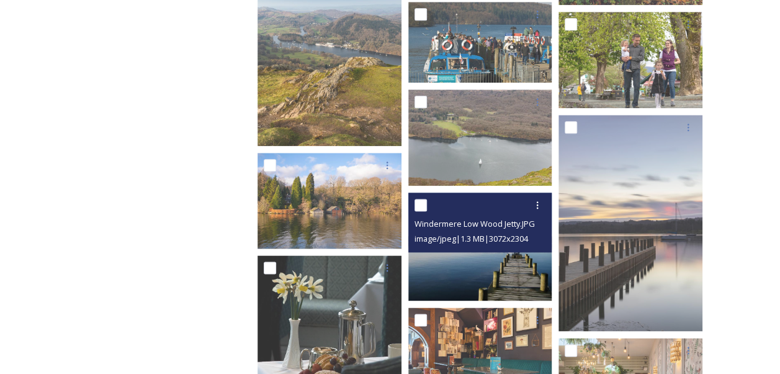
click at [495, 268] on img at bounding box center [481, 246] width 144 height 108
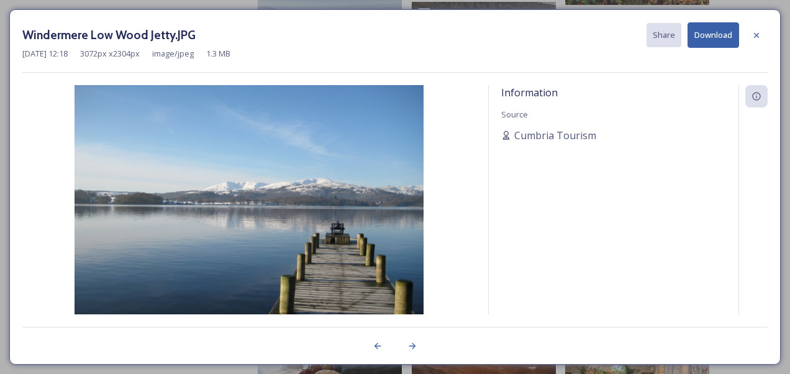
click at [722, 39] on button "Download" at bounding box center [713, 34] width 52 height 25
